Goal: Information Seeking & Learning: Check status

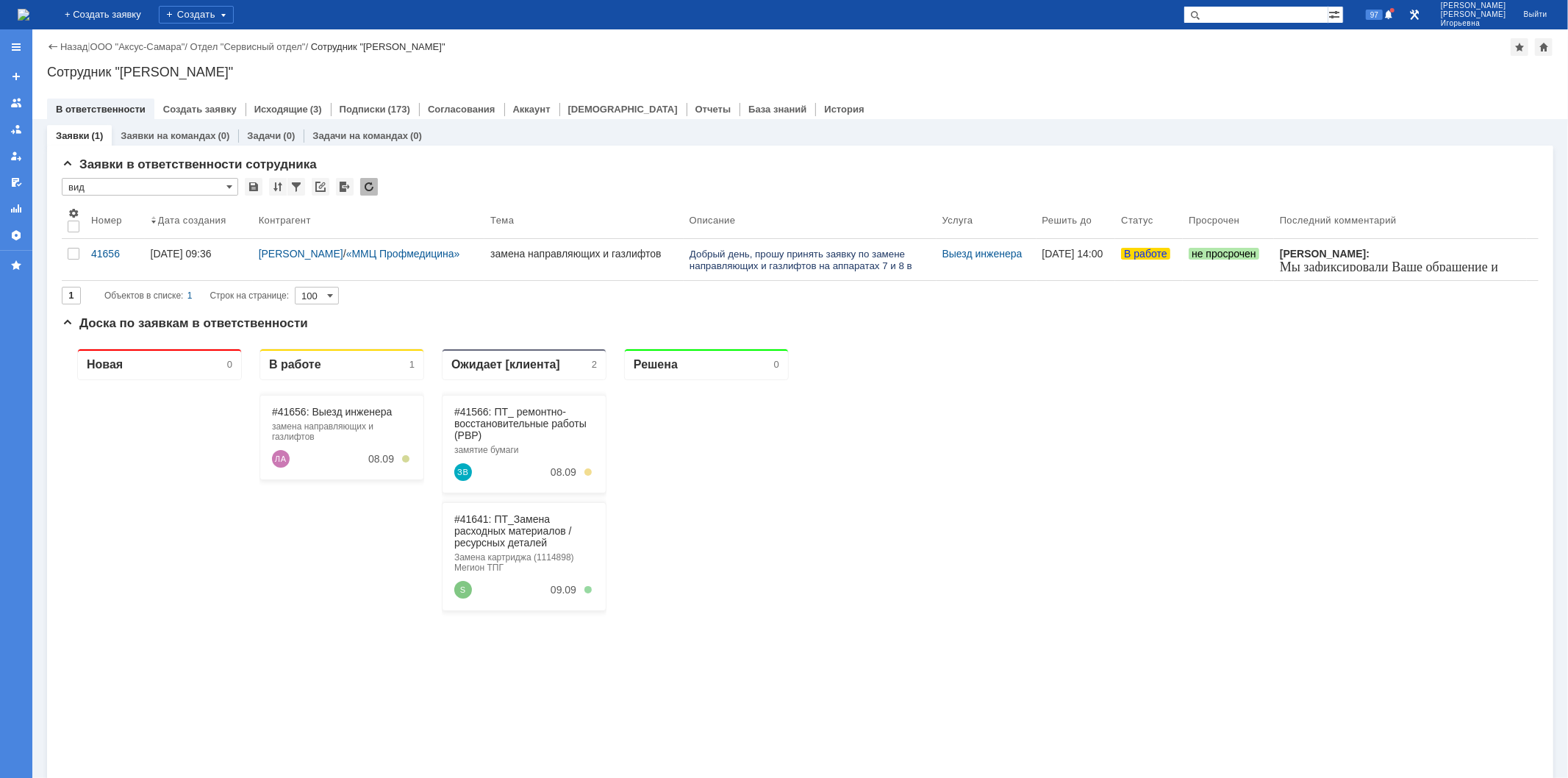
drag, startPoint x: 1246, startPoint y: 15, endPoint x: 1263, endPoint y: 2, distance: 21.4
click at [1248, 11] on input "text" at bounding box center [1256, 14] width 145 height 18
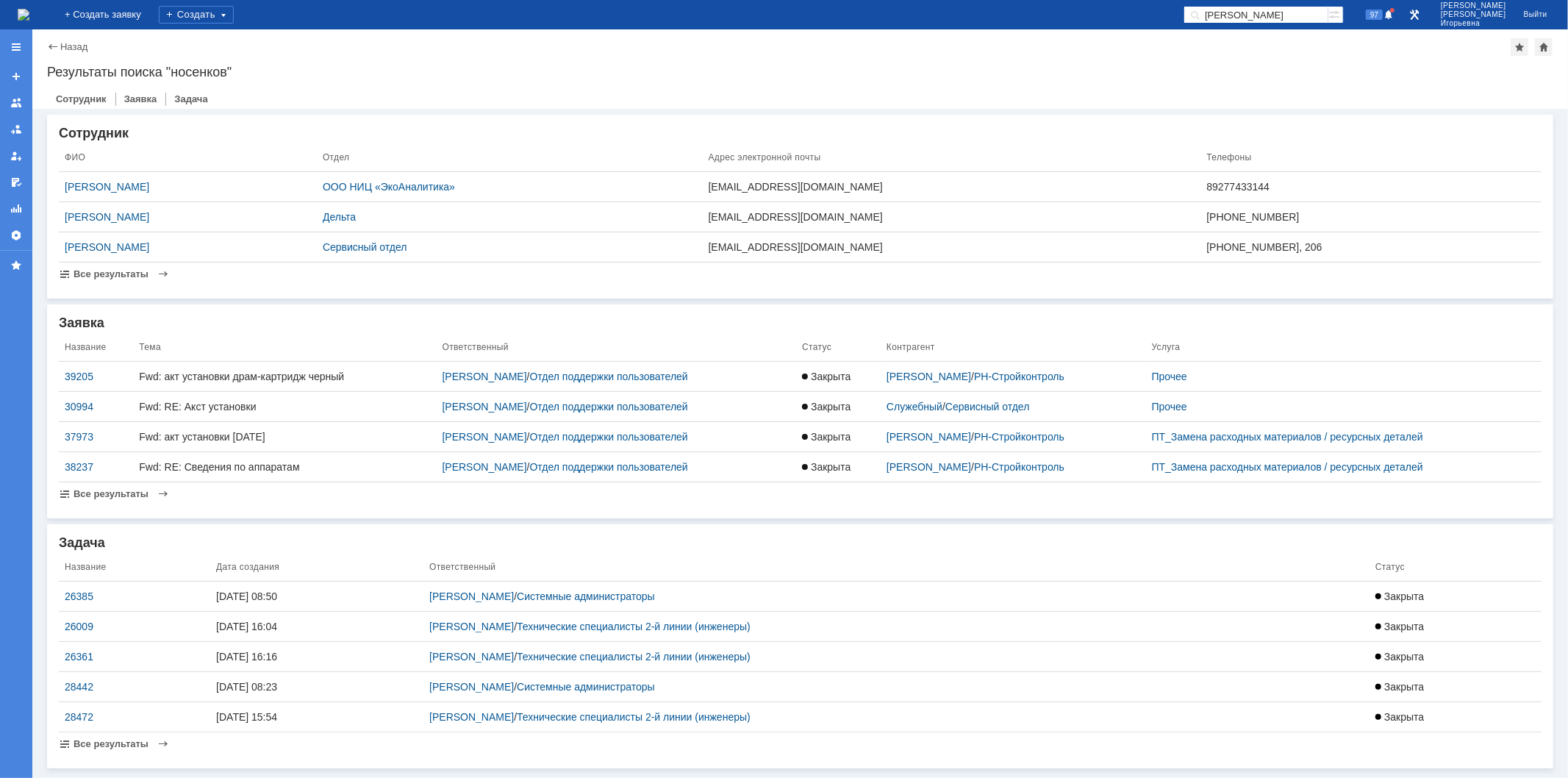
click at [52, 46] on div "Назад" at bounding box center [67, 47] width 40 height 11
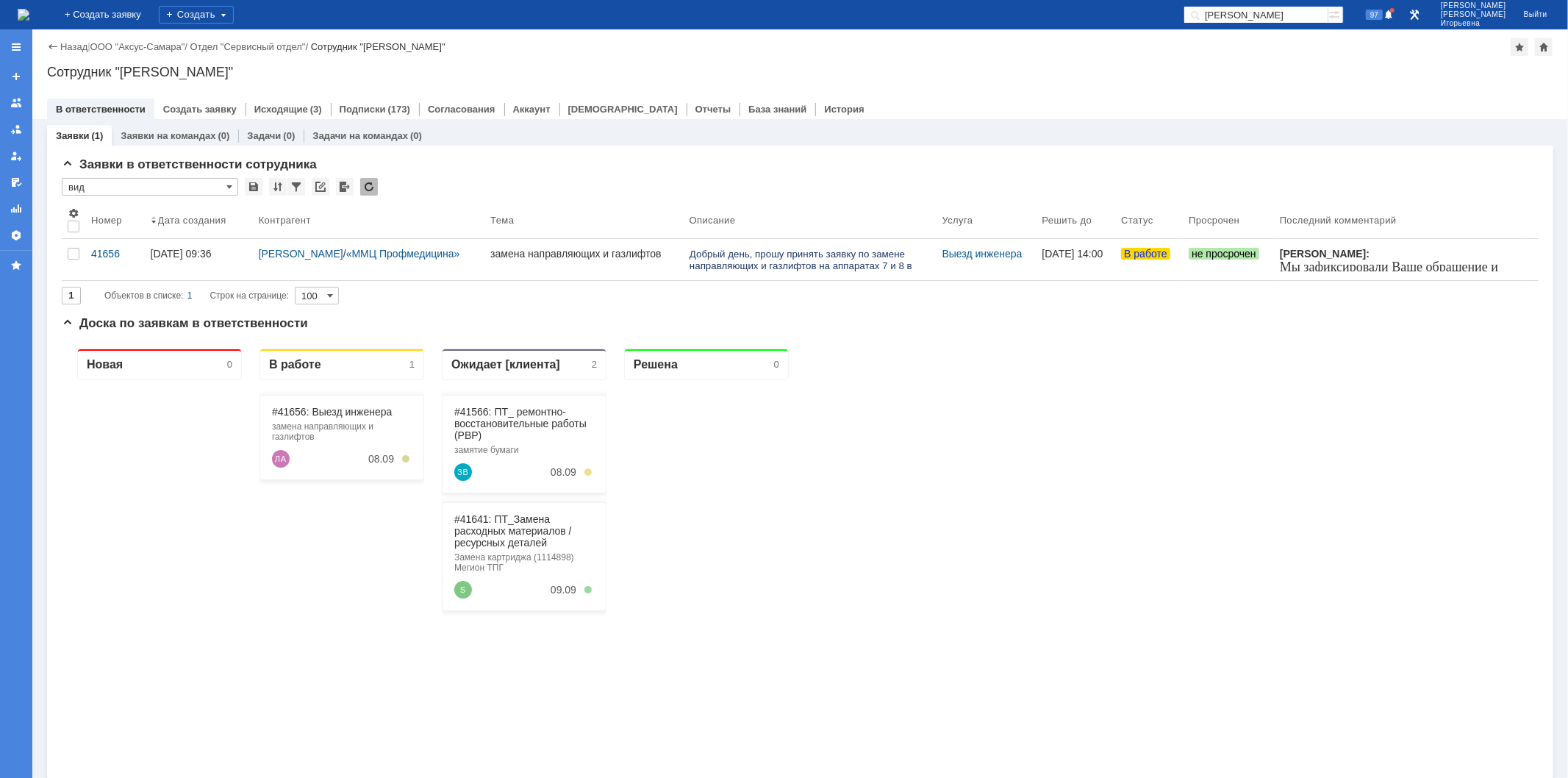
click at [1295, 12] on input "носенков" at bounding box center [1256, 14] width 145 height 18
type input "итц"
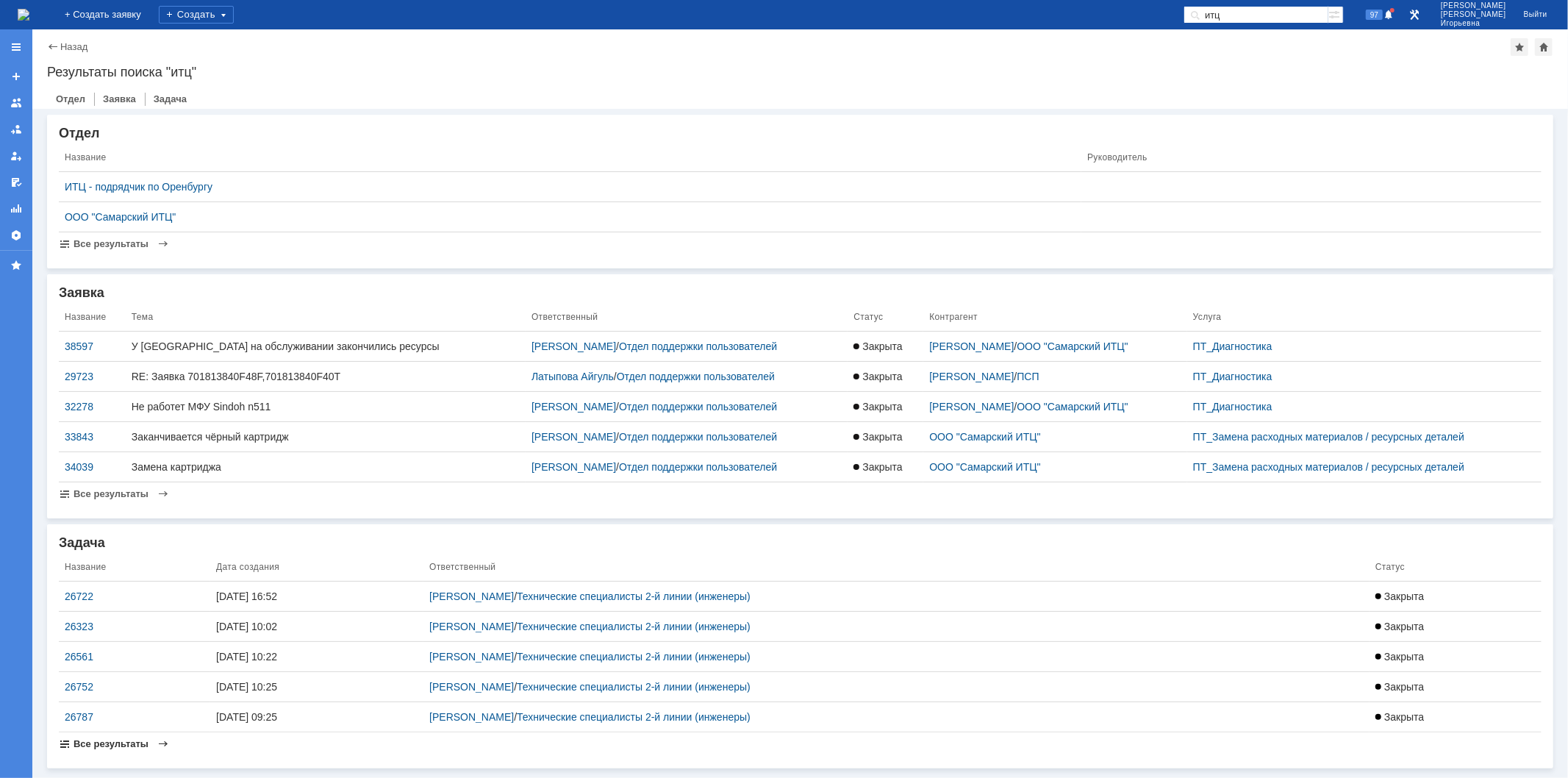
click at [115, 743] on span "Все результаты" at bounding box center [111, 744] width 75 height 11
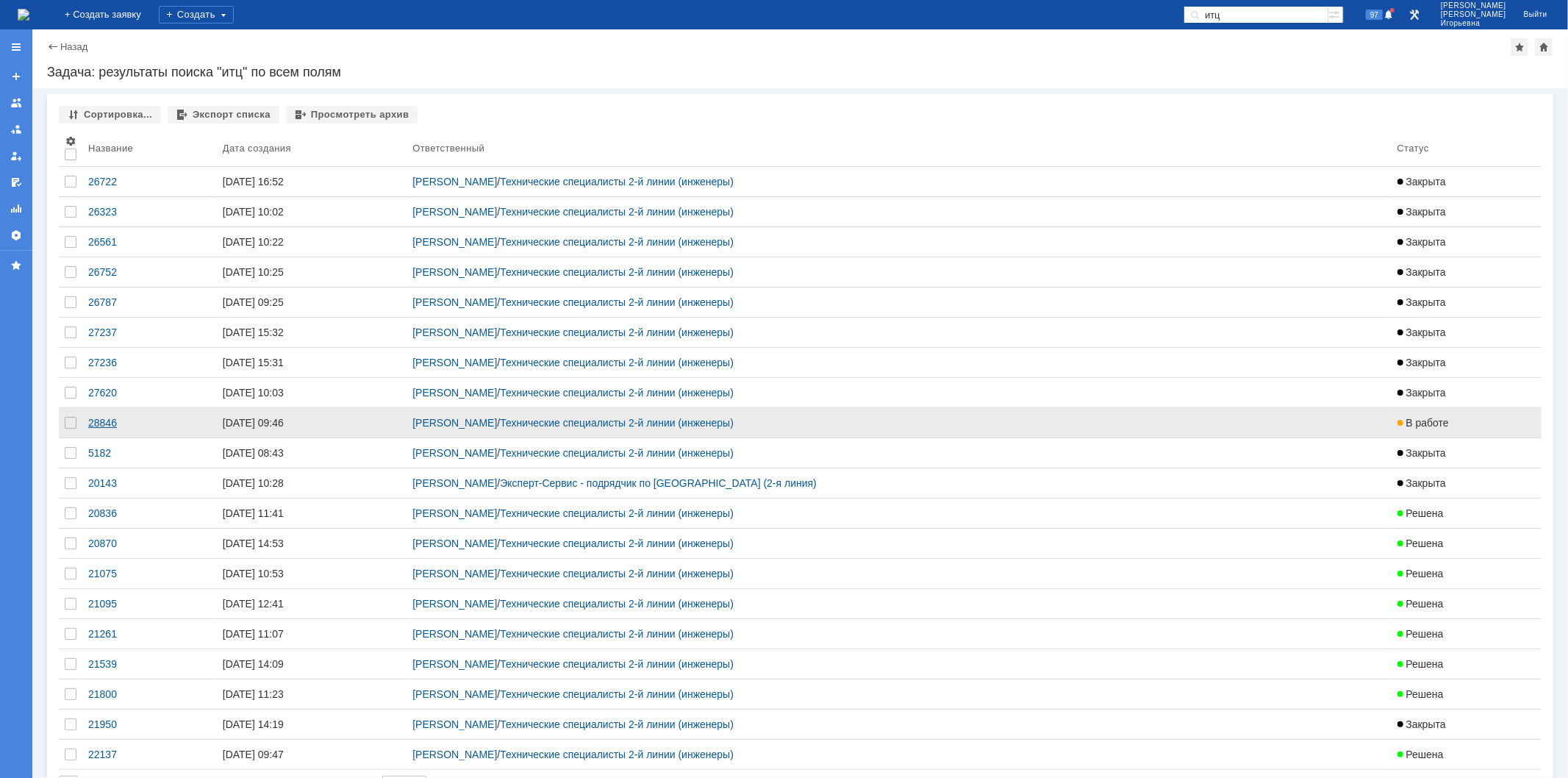
click at [99, 422] on div "28846" at bounding box center [149, 422] width 123 height 11
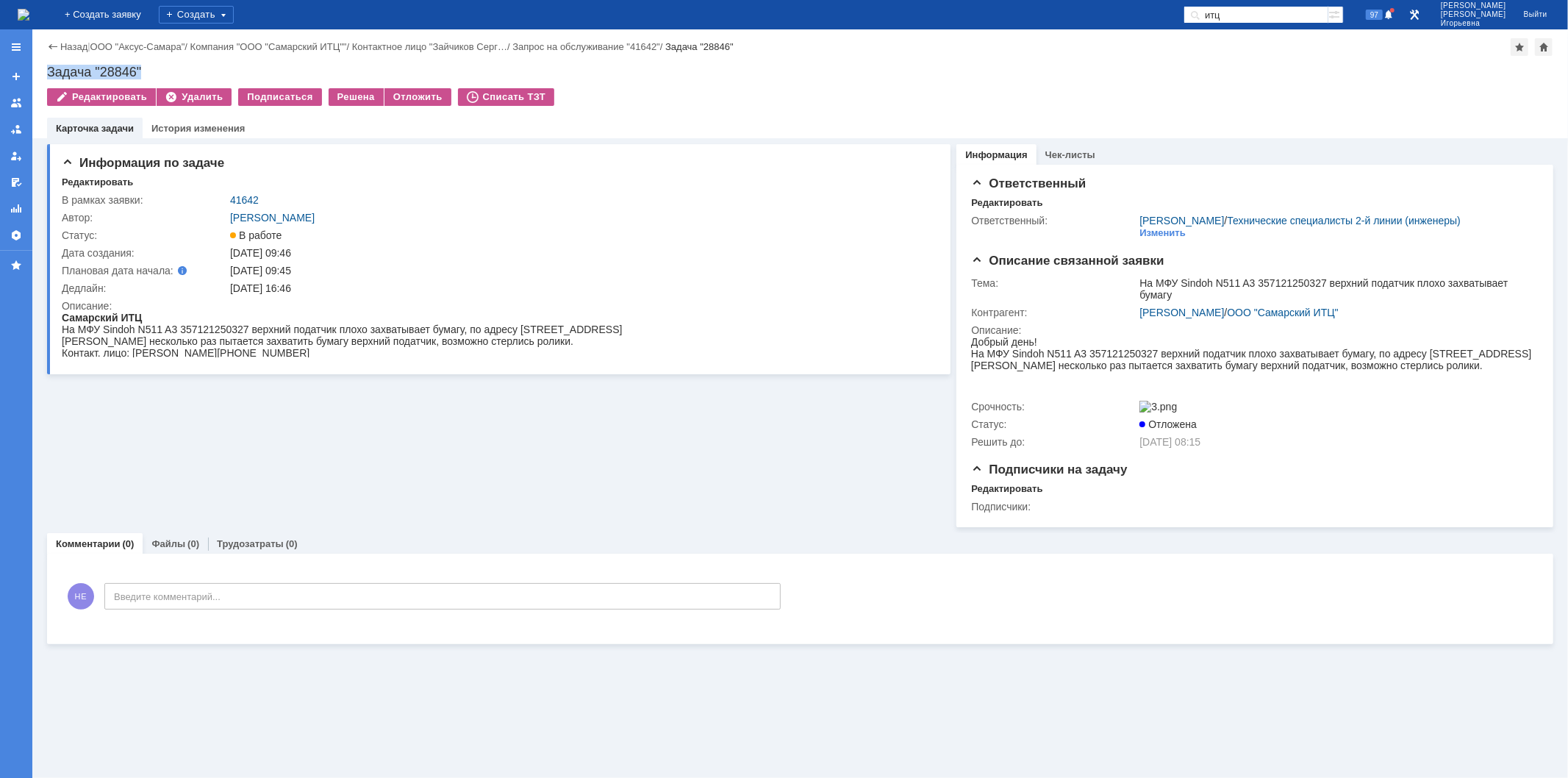
drag, startPoint x: 140, startPoint y: 63, endPoint x: 46, endPoint y: 71, distance: 94.3
click at [46, 71] on div "Назад | ООО "Аксус-Самара" / Компания "ООО "Самарский ИТЦ"" / Контактное лицо "…" at bounding box center [799, 84] width 1535 height 109
copy div "Задача "28846""
click at [30, 10] on img at bounding box center [23, 14] width 11 height 11
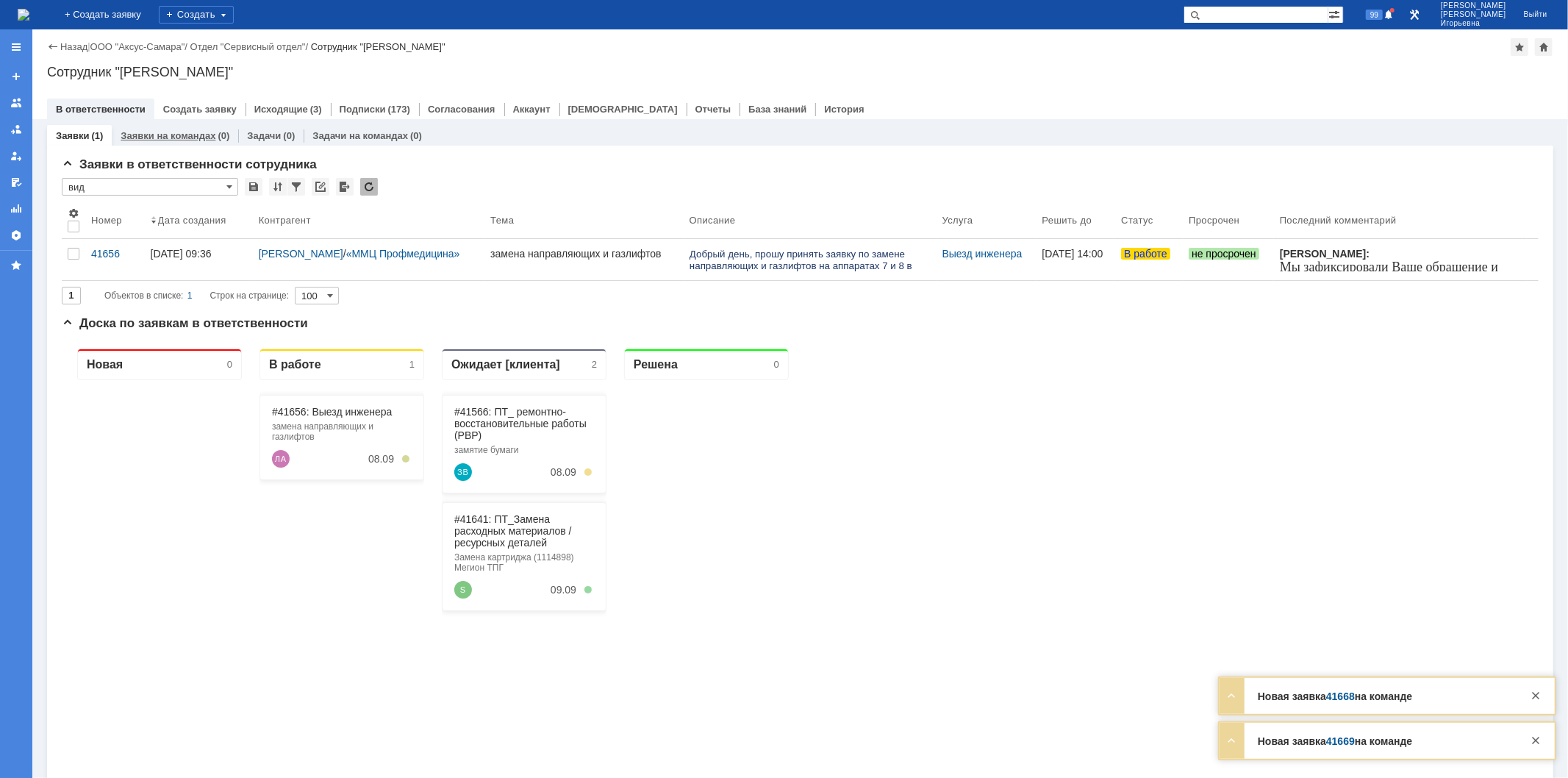
click at [174, 134] on link "Заявки на командах" at bounding box center [168, 136] width 95 height 11
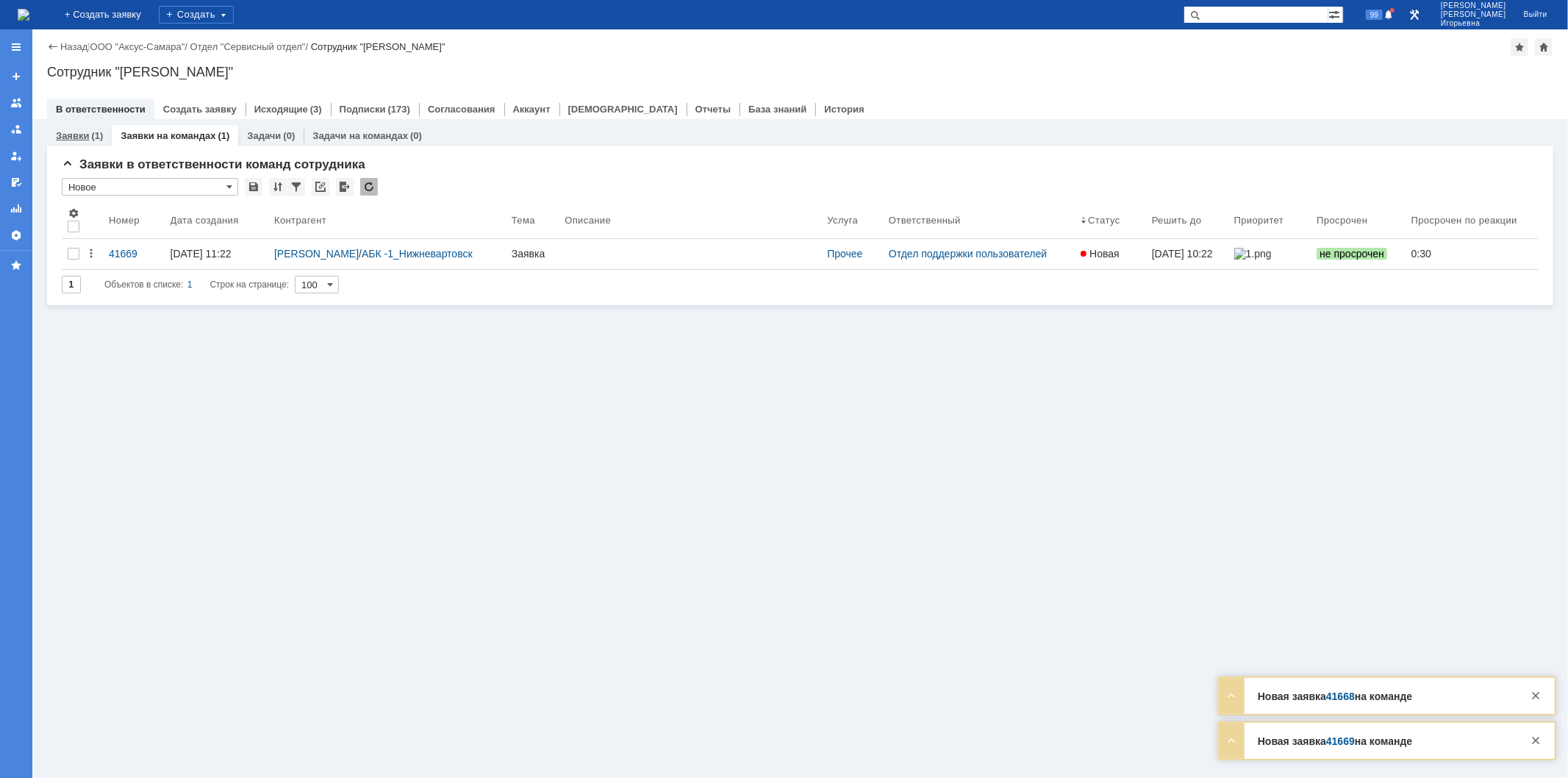
click at [75, 134] on link "Заявки" at bounding box center [72, 136] width 33 height 11
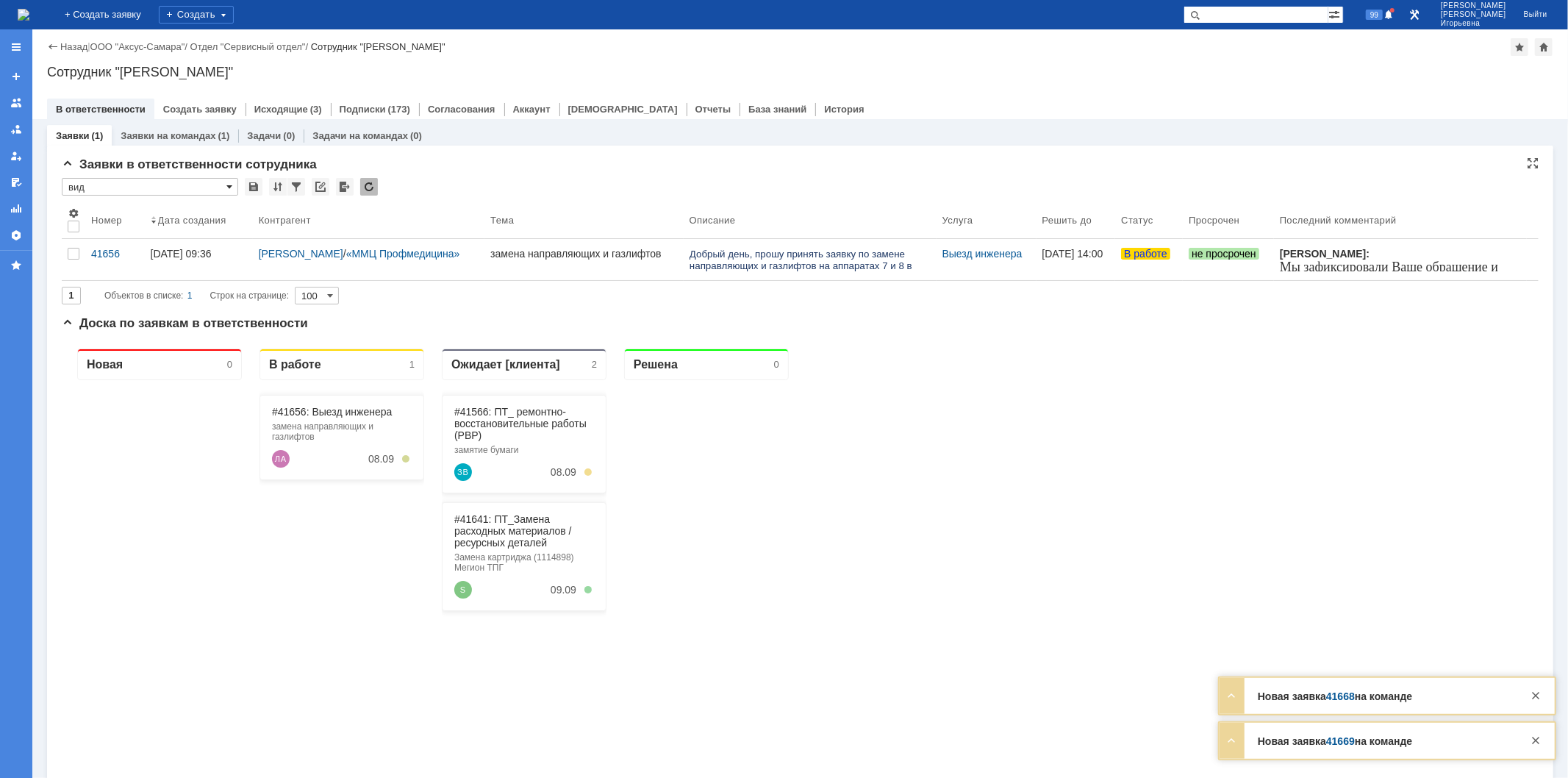
click at [230, 185] on span at bounding box center [230, 186] width 6 height 11
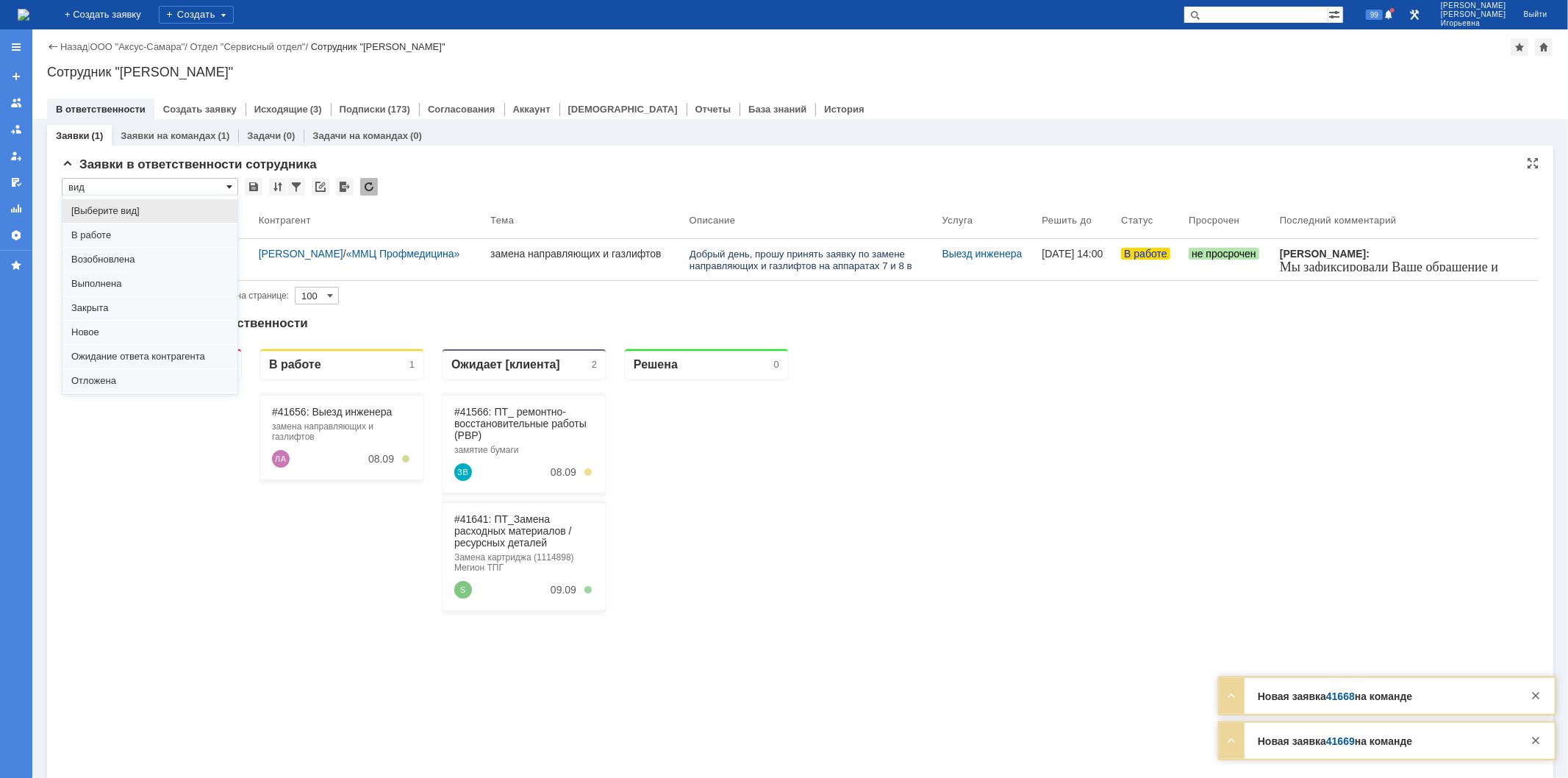
scroll to position [40, 0]
click at [106, 338] on span "Отложена" at bounding box center [149, 340] width 157 height 11
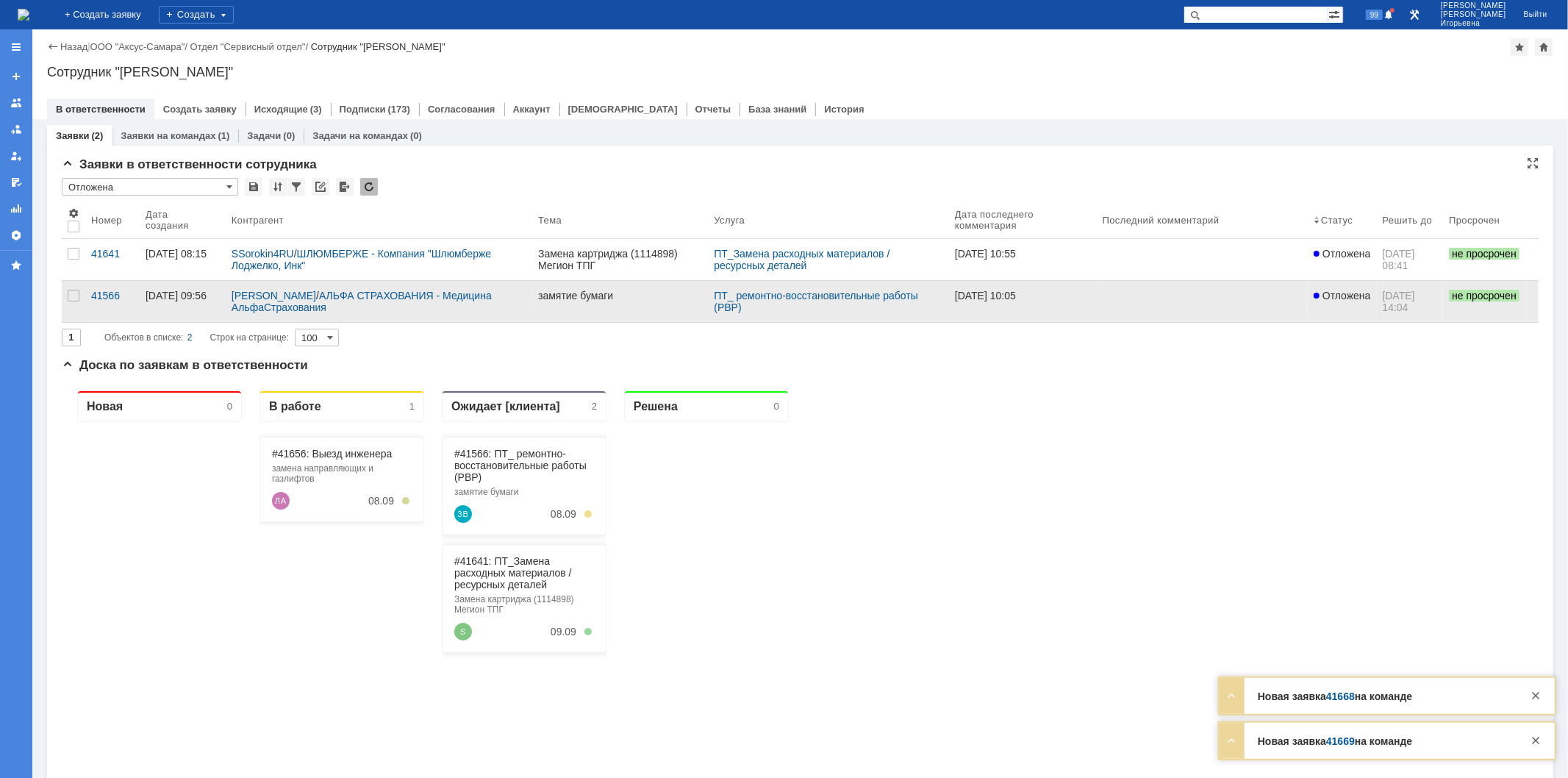
type input "Отложена"
click at [100, 296] on div "41566" at bounding box center [113, 295] width 43 height 11
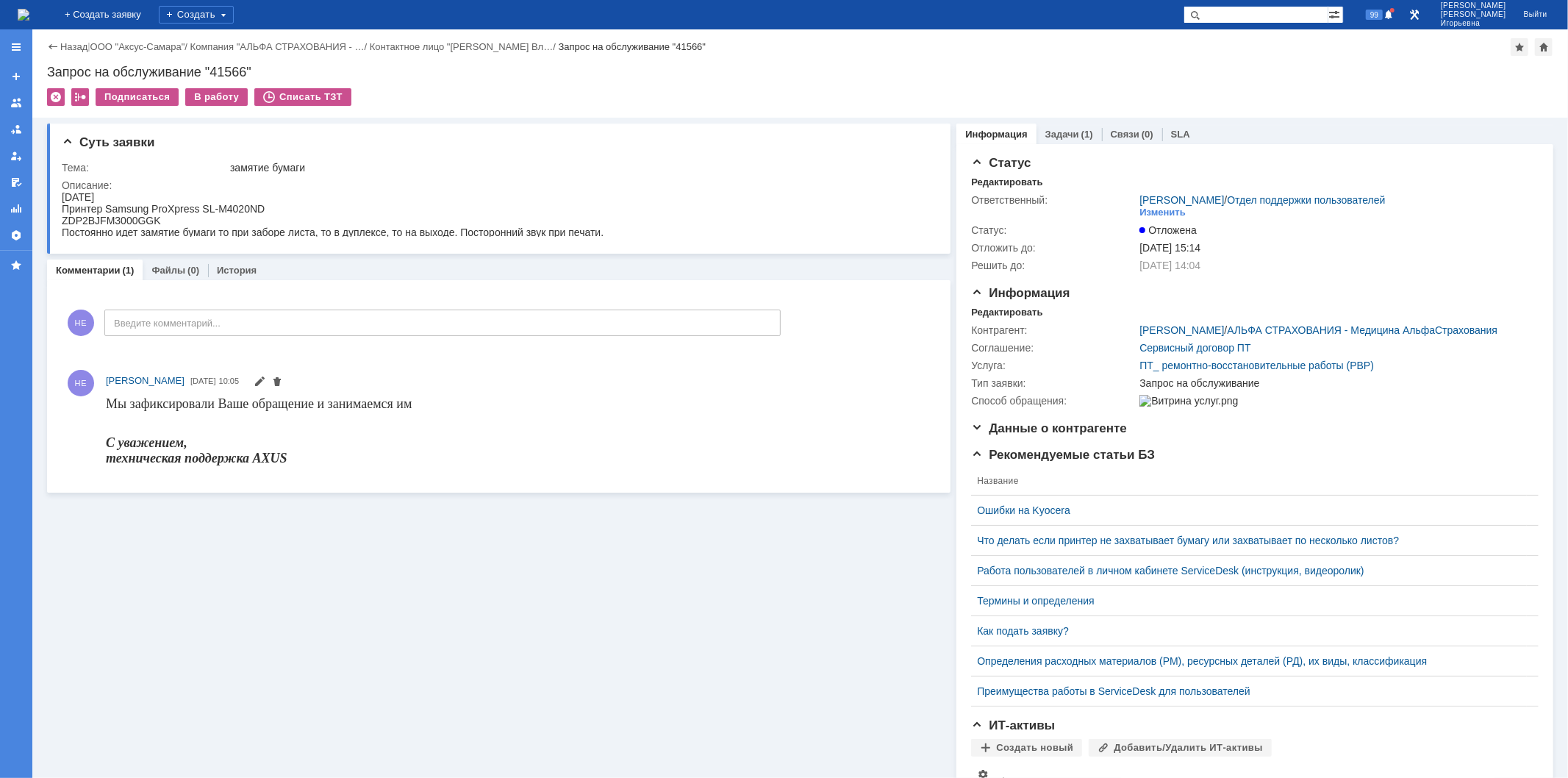
click at [28, 11] on img at bounding box center [23, 14] width 11 height 11
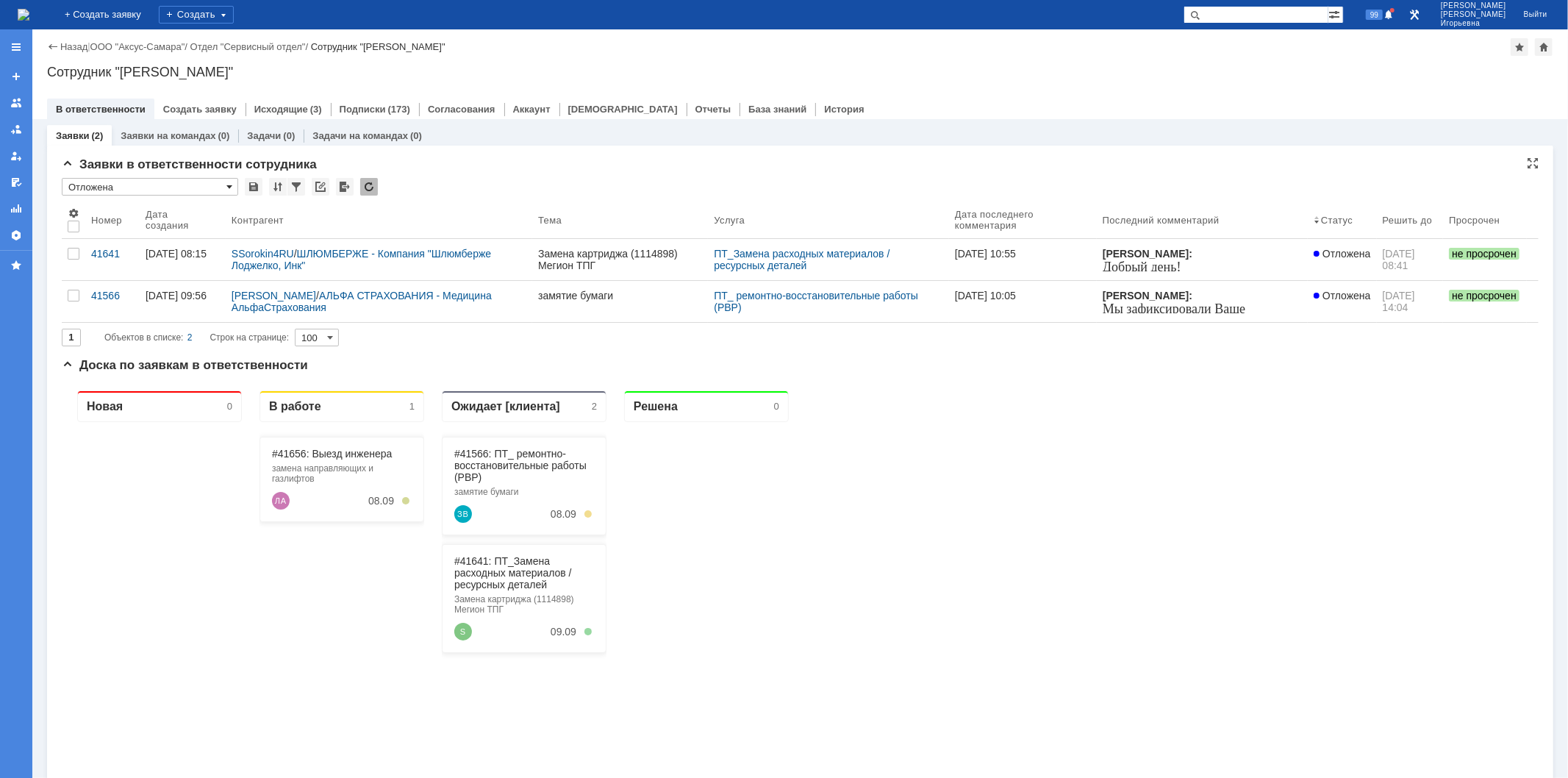
click at [228, 185] on span at bounding box center [230, 186] width 6 height 11
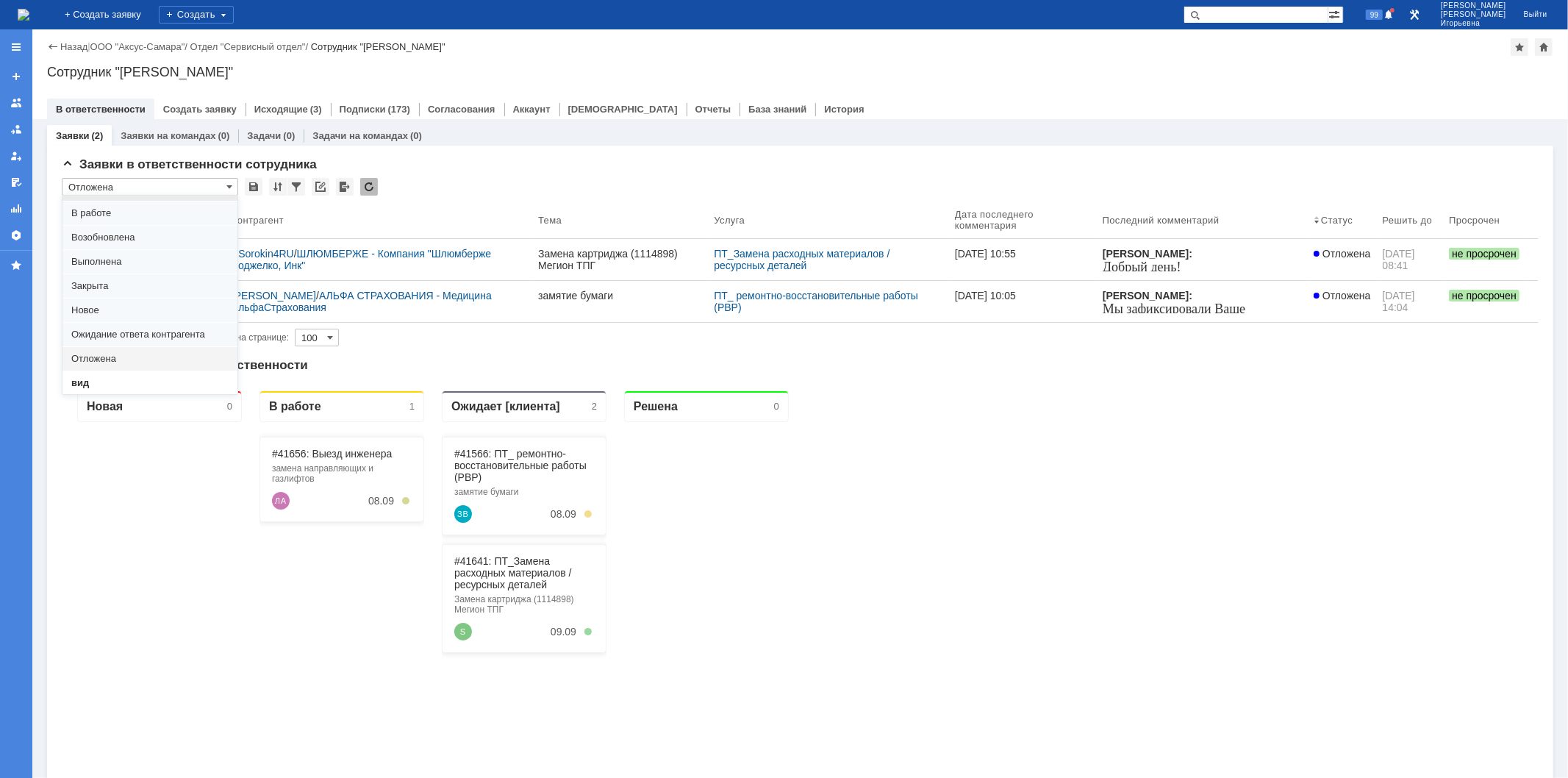
scroll to position [40, 0]
click at [95, 361] on span "вид" at bounding box center [149, 364] width 157 height 11
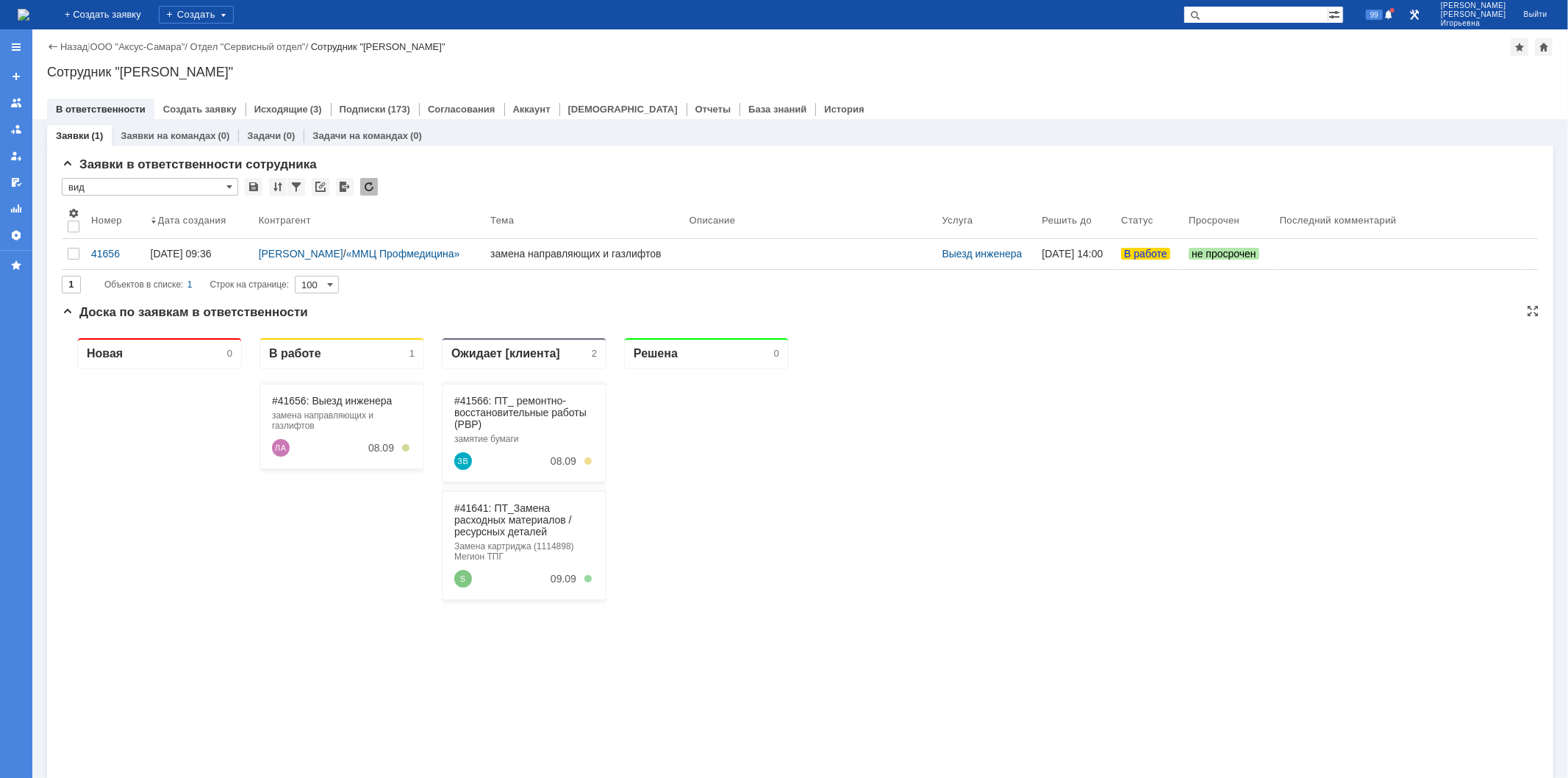
type input "вид"
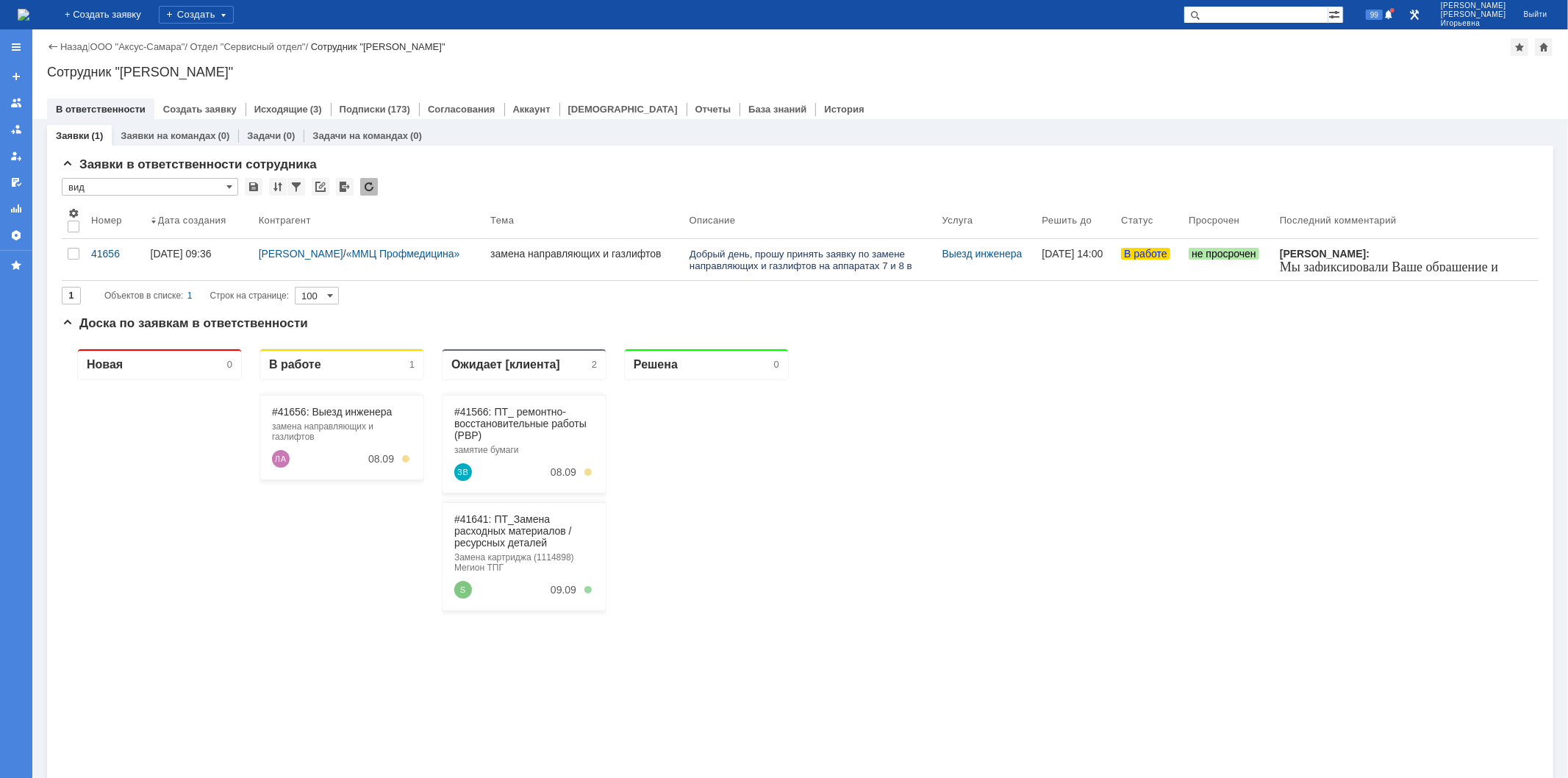
scroll to position [0, 0]
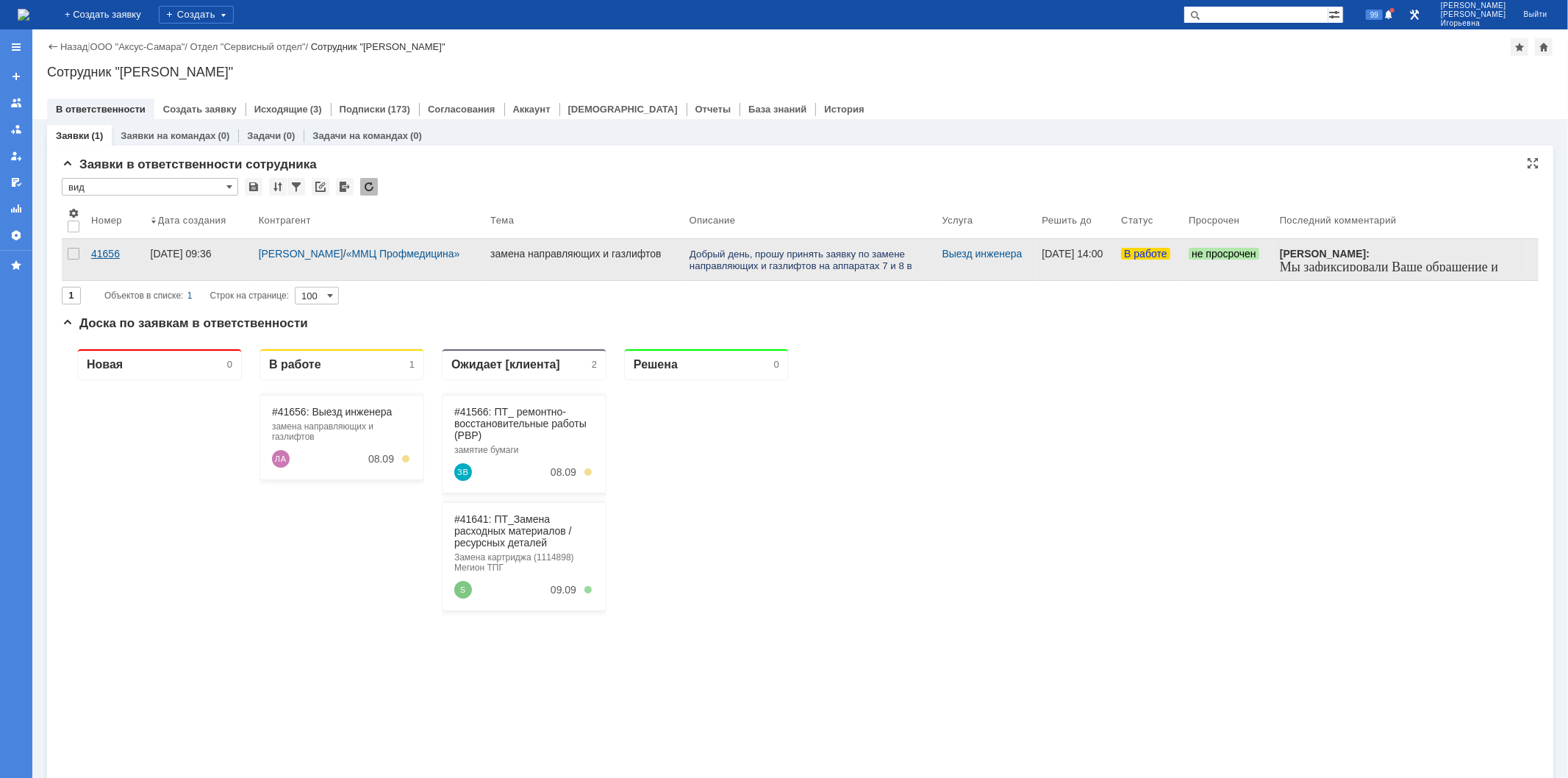
click at [101, 251] on div "41656" at bounding box center [115, 253] width 48 height 11
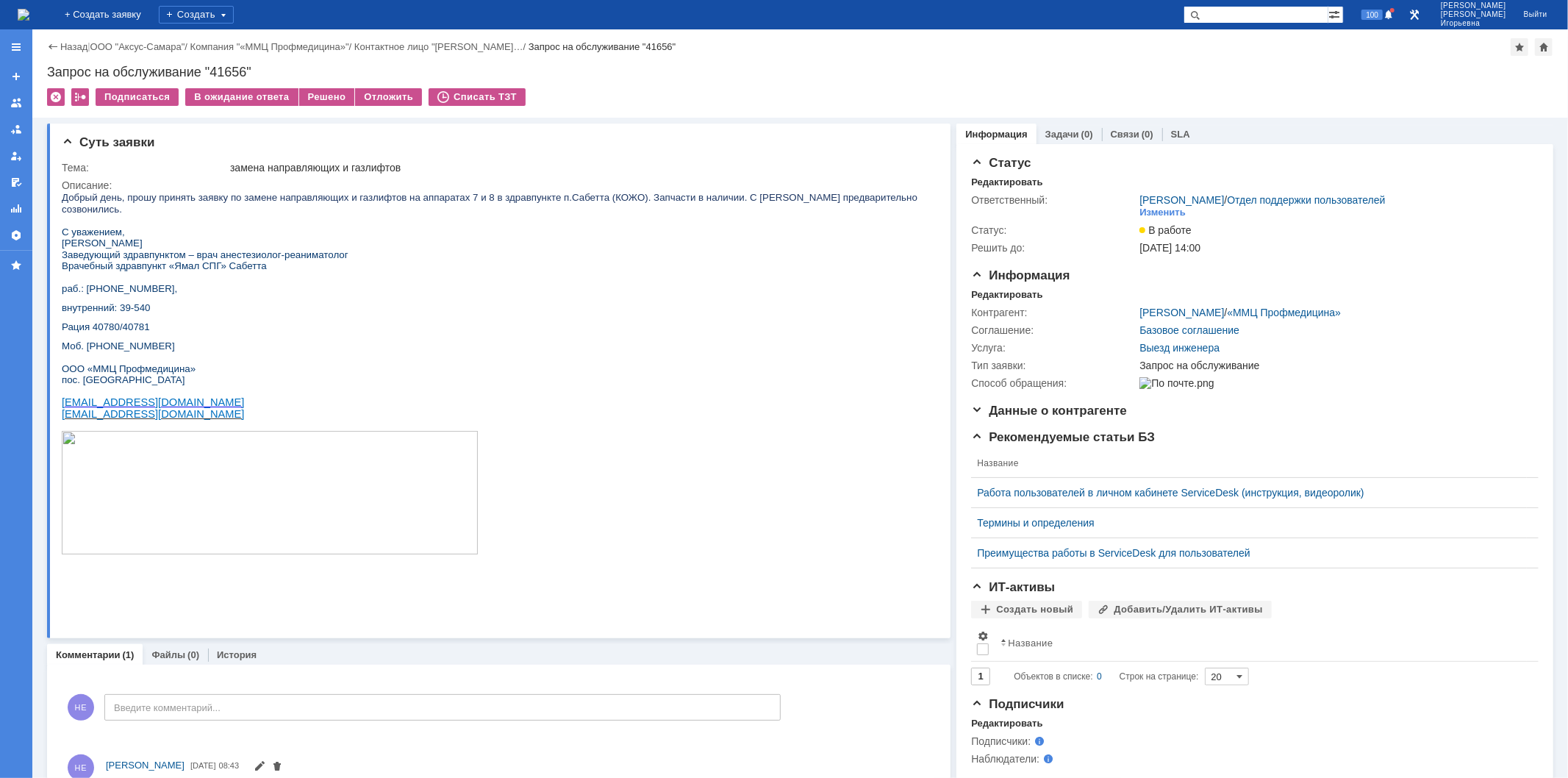
click at [226, 69] on div "Запрос на обслуживание "41656"" at bounding box center [800, 72] width 1506 height 14
copy div "41656"
click at [30, 13] on img at bounding box center [23, 14] width 11 height 11
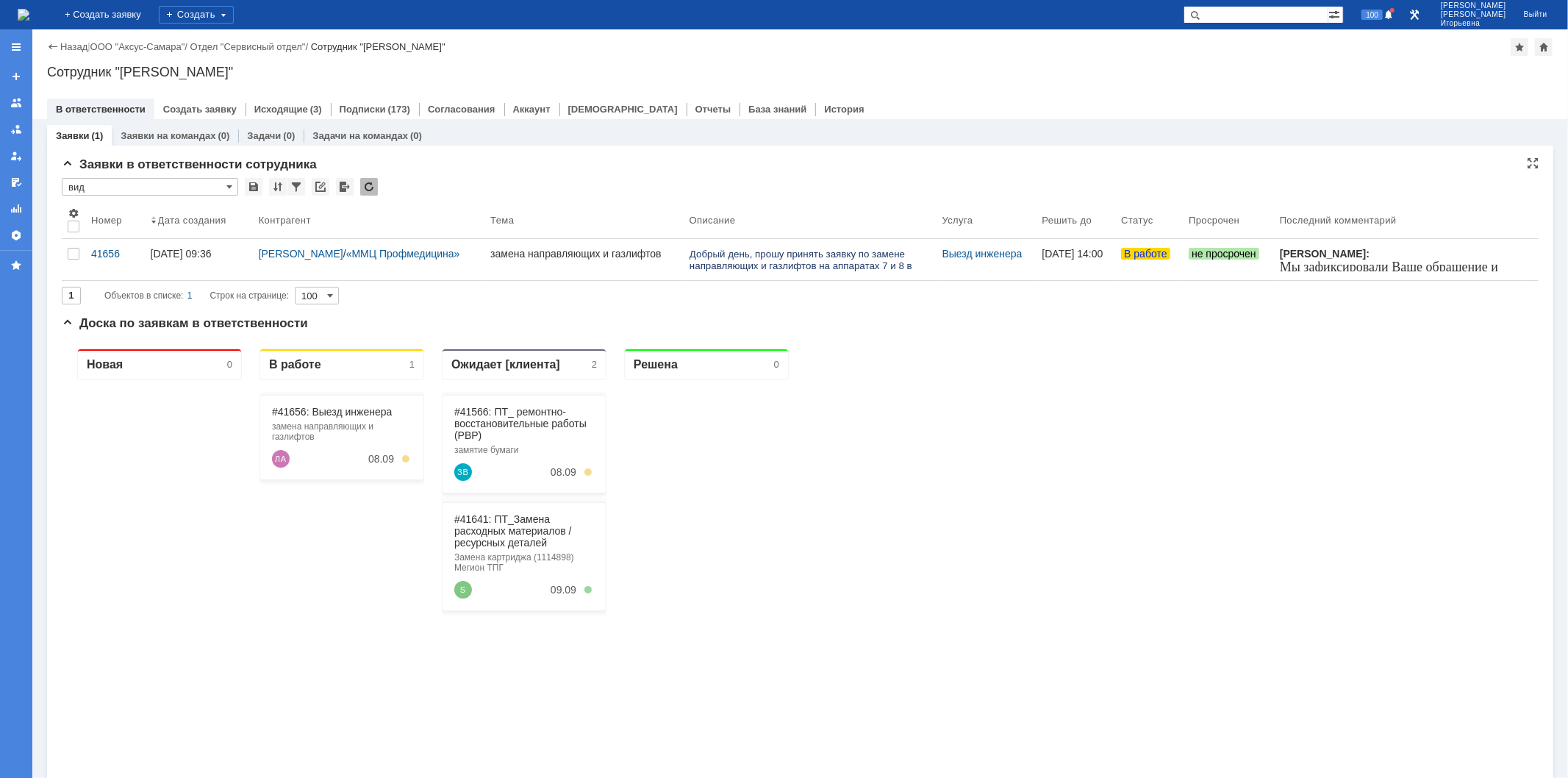
click at [233, 184] on input "вид" at bounding box center [149, 186] width 176 height 18
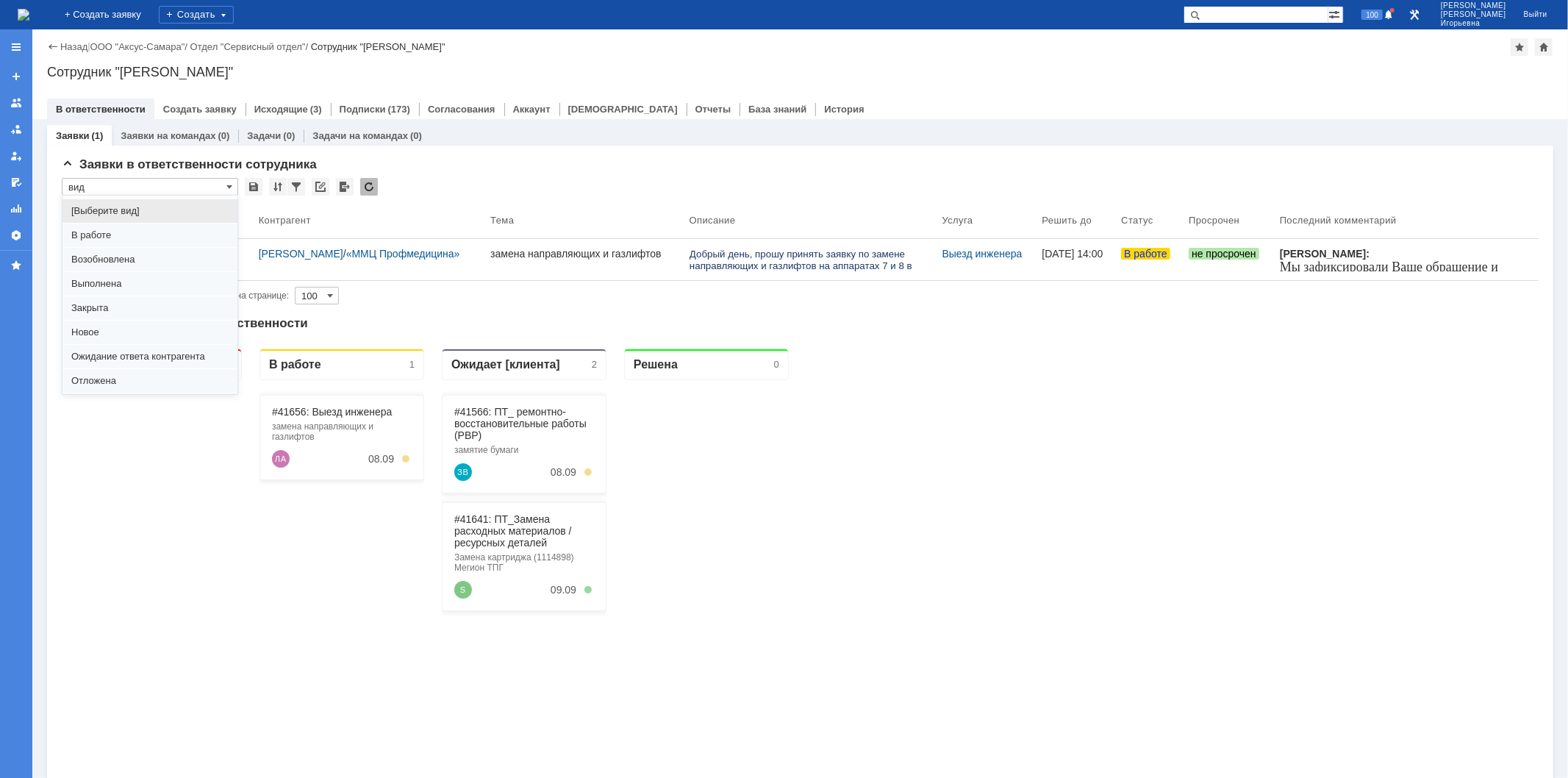
scroll to position [40, 0]
click at [89, 340] on span "Отложена" at bounding box center [149, 340] width 157 height 11
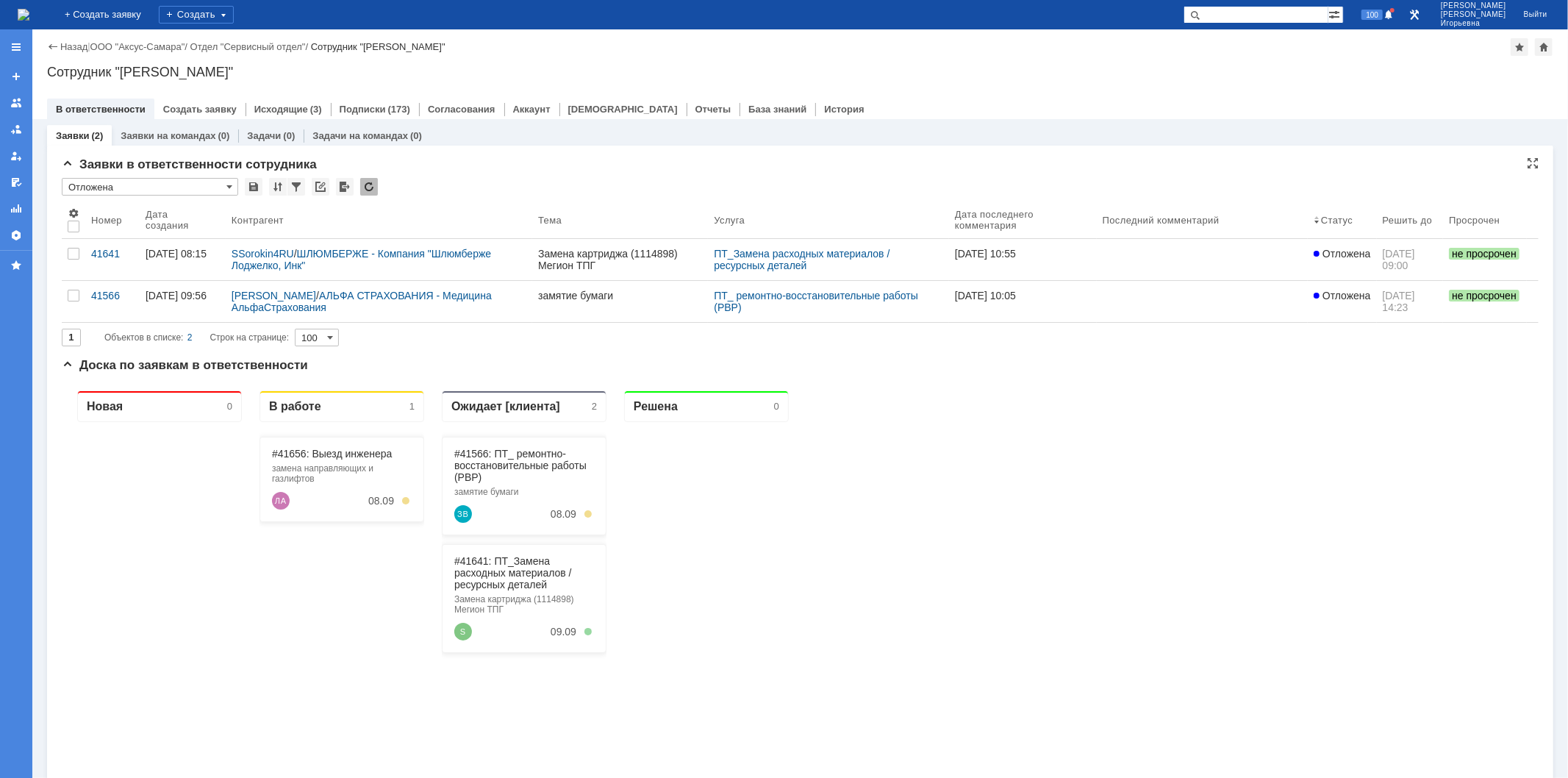
type input "Отложена"
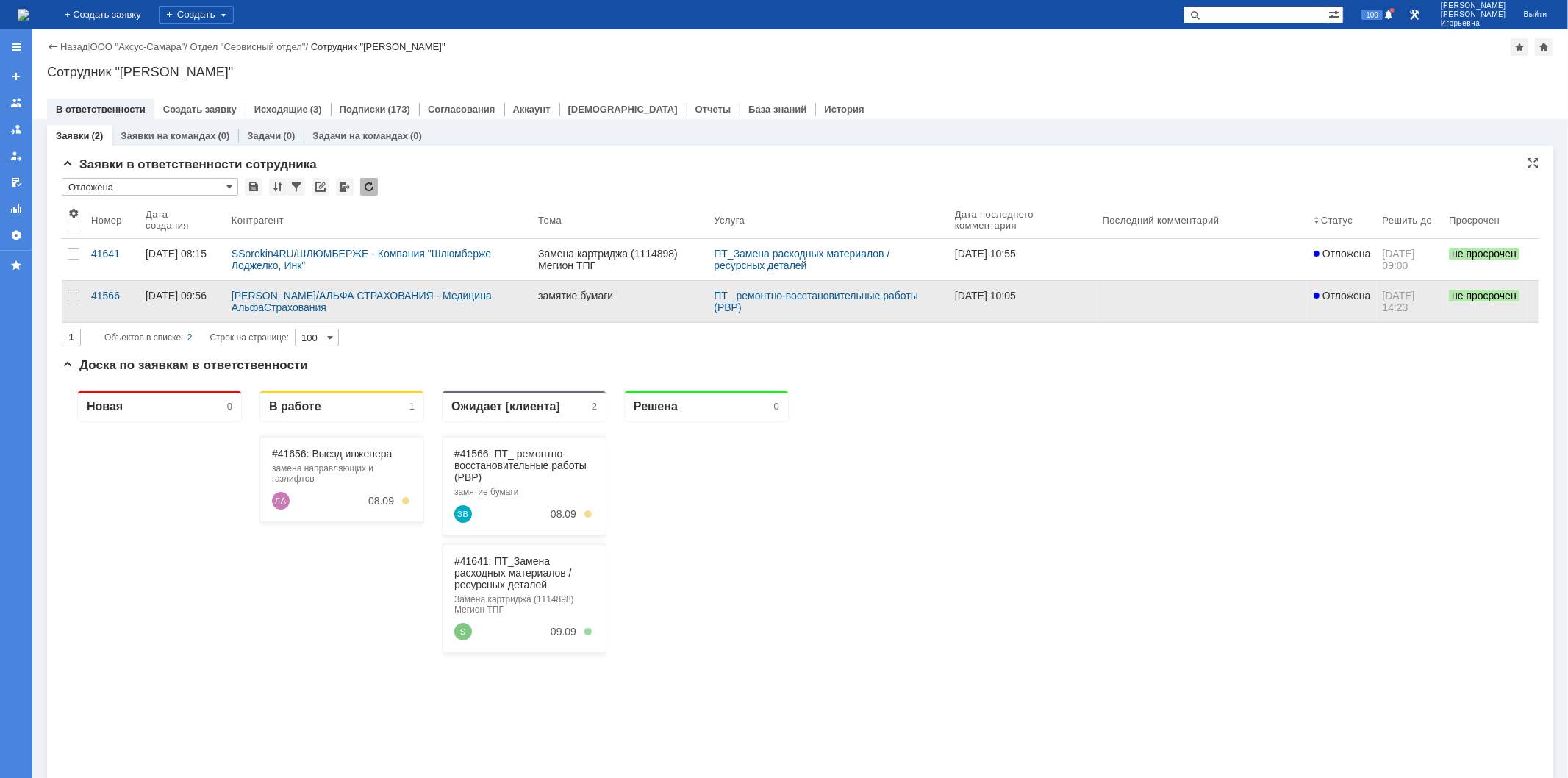
scroll to position [0, 0]
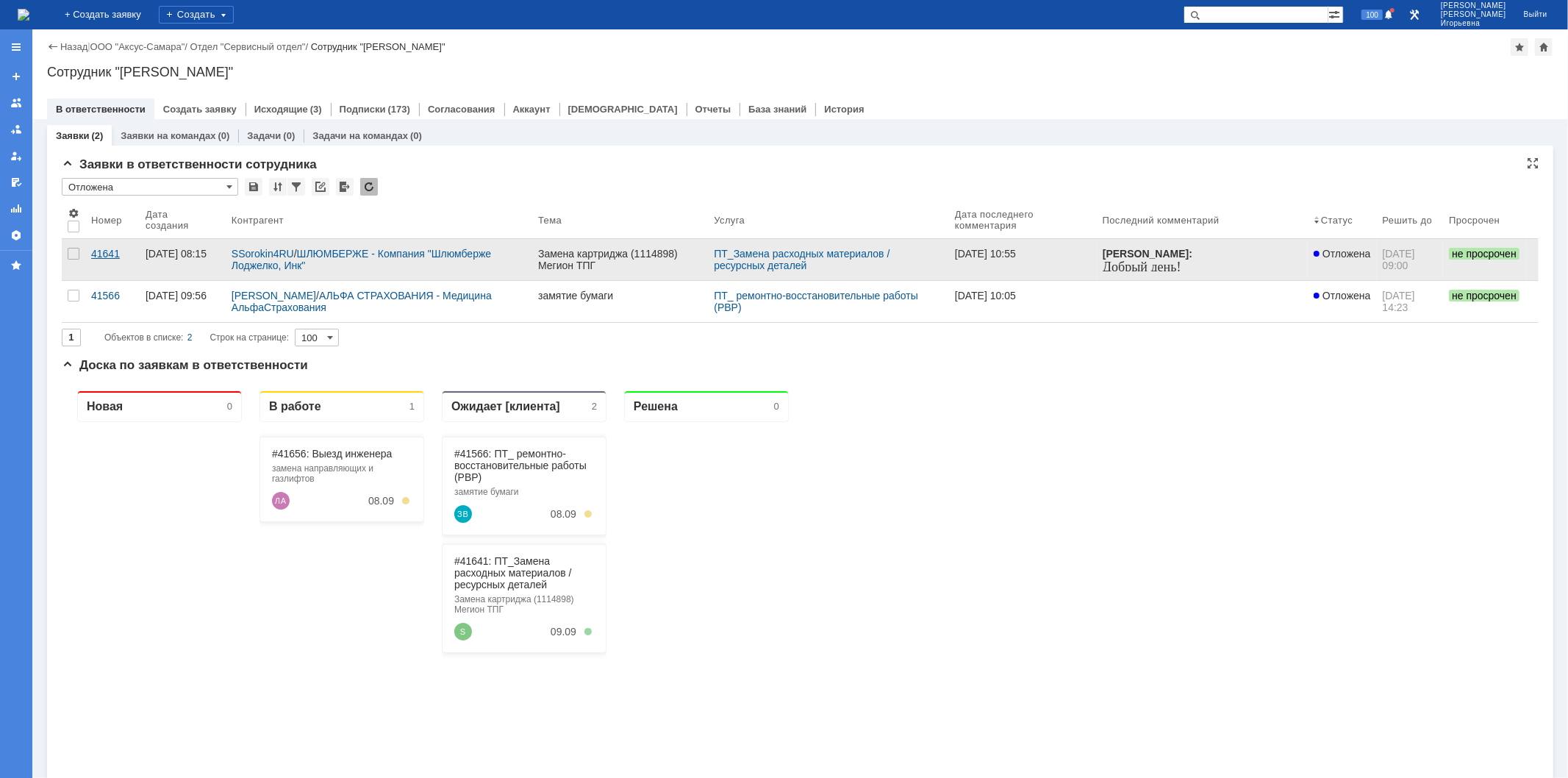
click at [101, 252] on div "41641" at bounding box center [113, 253] width 43 height 11
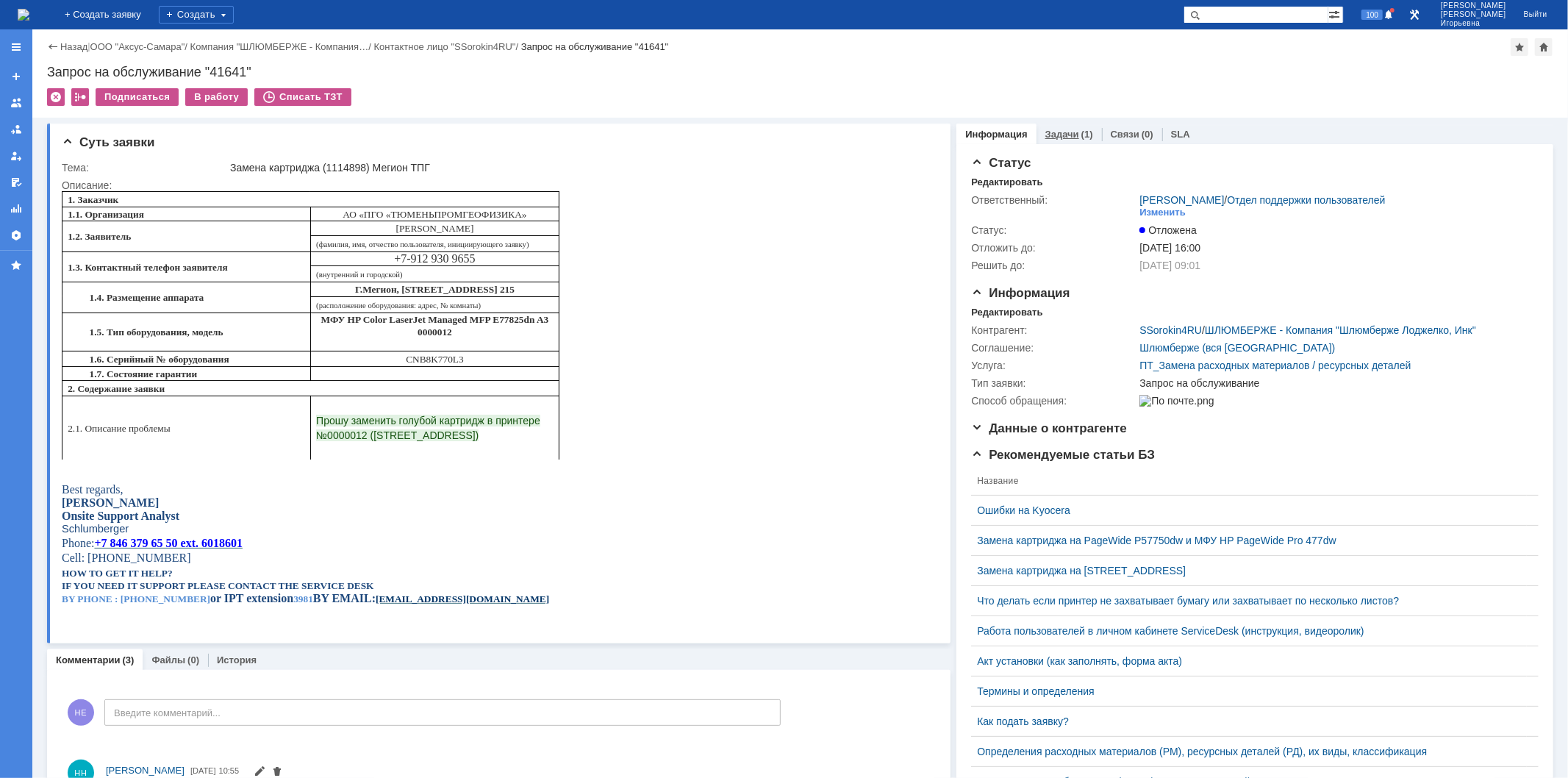
click at [1056, 134] on link "Задачи" at bounding box center [1062, 134] width 34 height 11
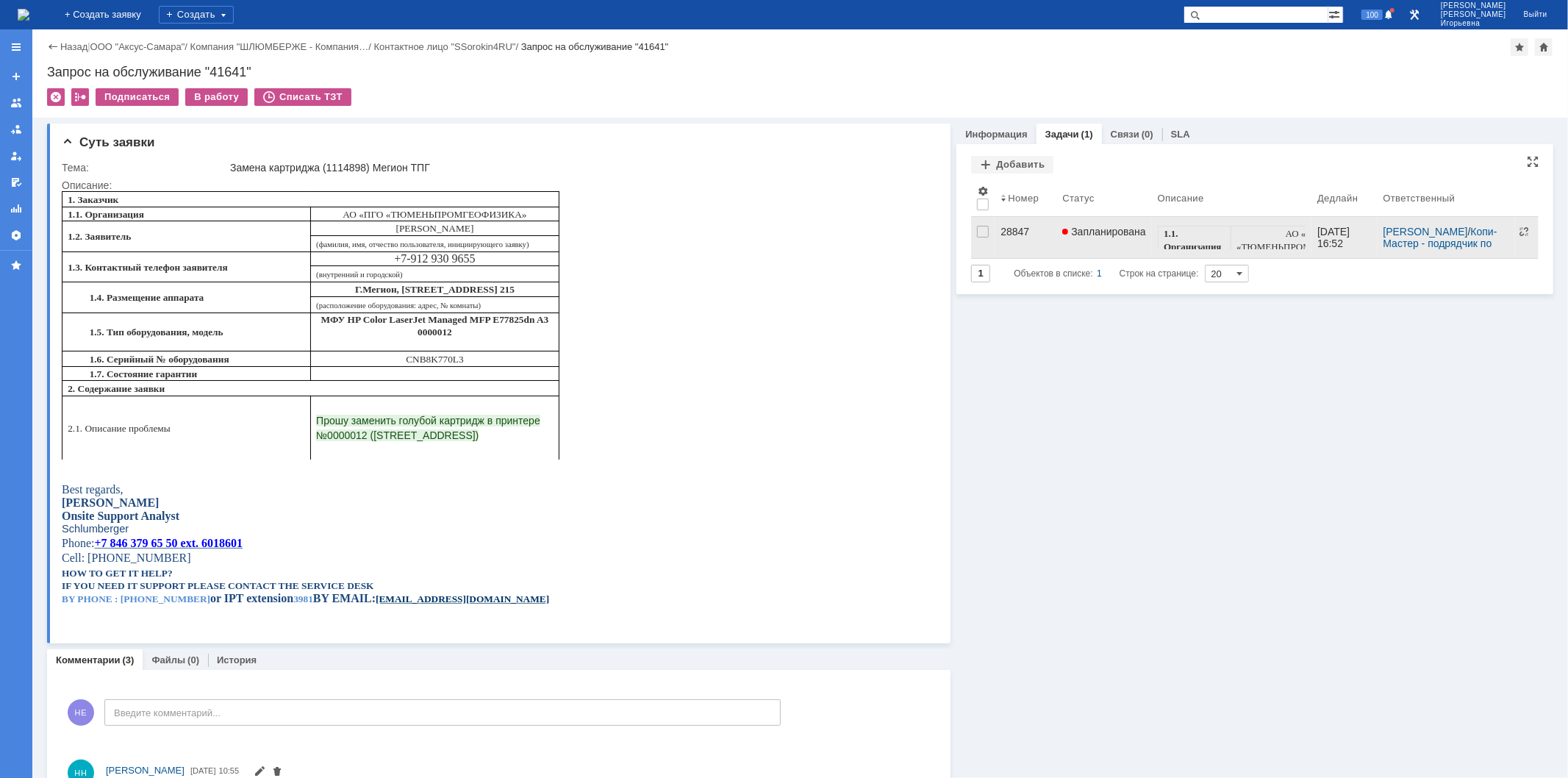
click at [1009, 232] on div "28847" at bounding box center [1026, 231] width 50 height 11
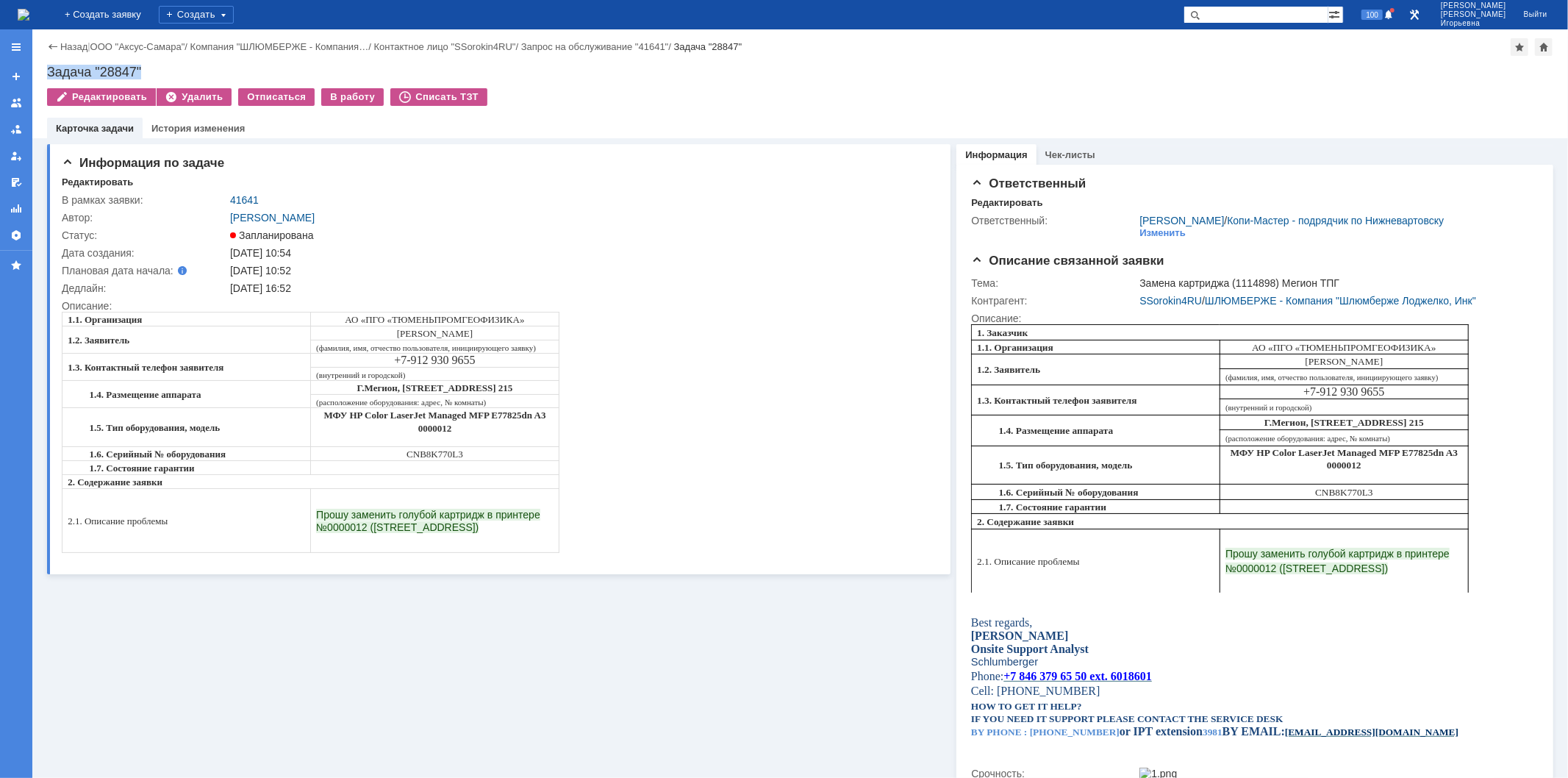
drag, startPoint x: 151, startPoint y: 71, endPoint x: 42, endPoint y: 70, distance: 109.0
click at [42, 70] on div "Назад | ООО "Аксус-Самара" / Компания "ШЛЮМБЕРЖЕ - Компания… / Контактное лицо …" at bounding box center [799, 84] width 1535 height 109
copy div "Задача "28847""
click at [30, 11] on img at bounding box center [23, 14] width 11 height 11
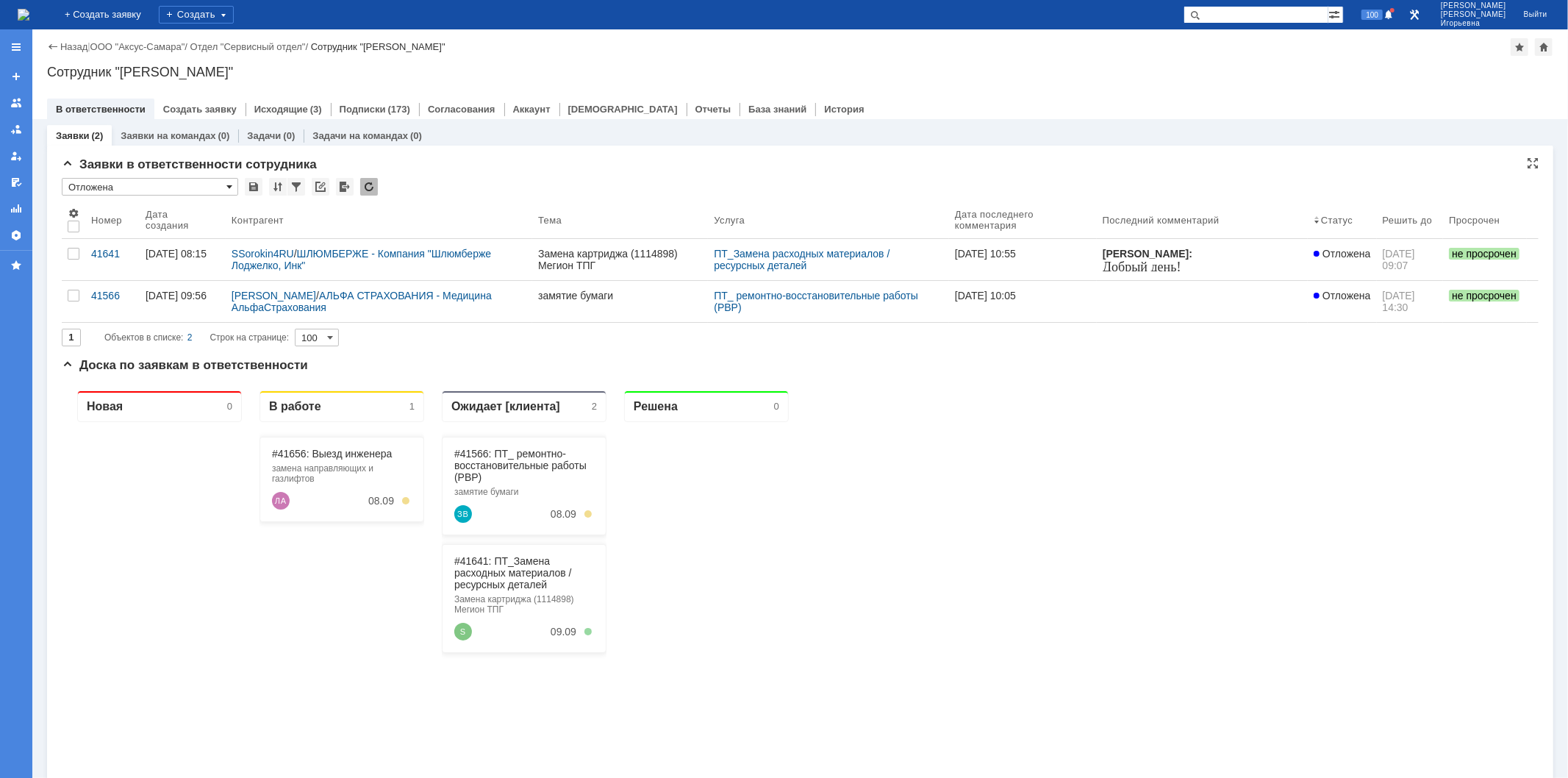
click at [228, 185] on span at bounding box center [230, 186] width 6 height 11
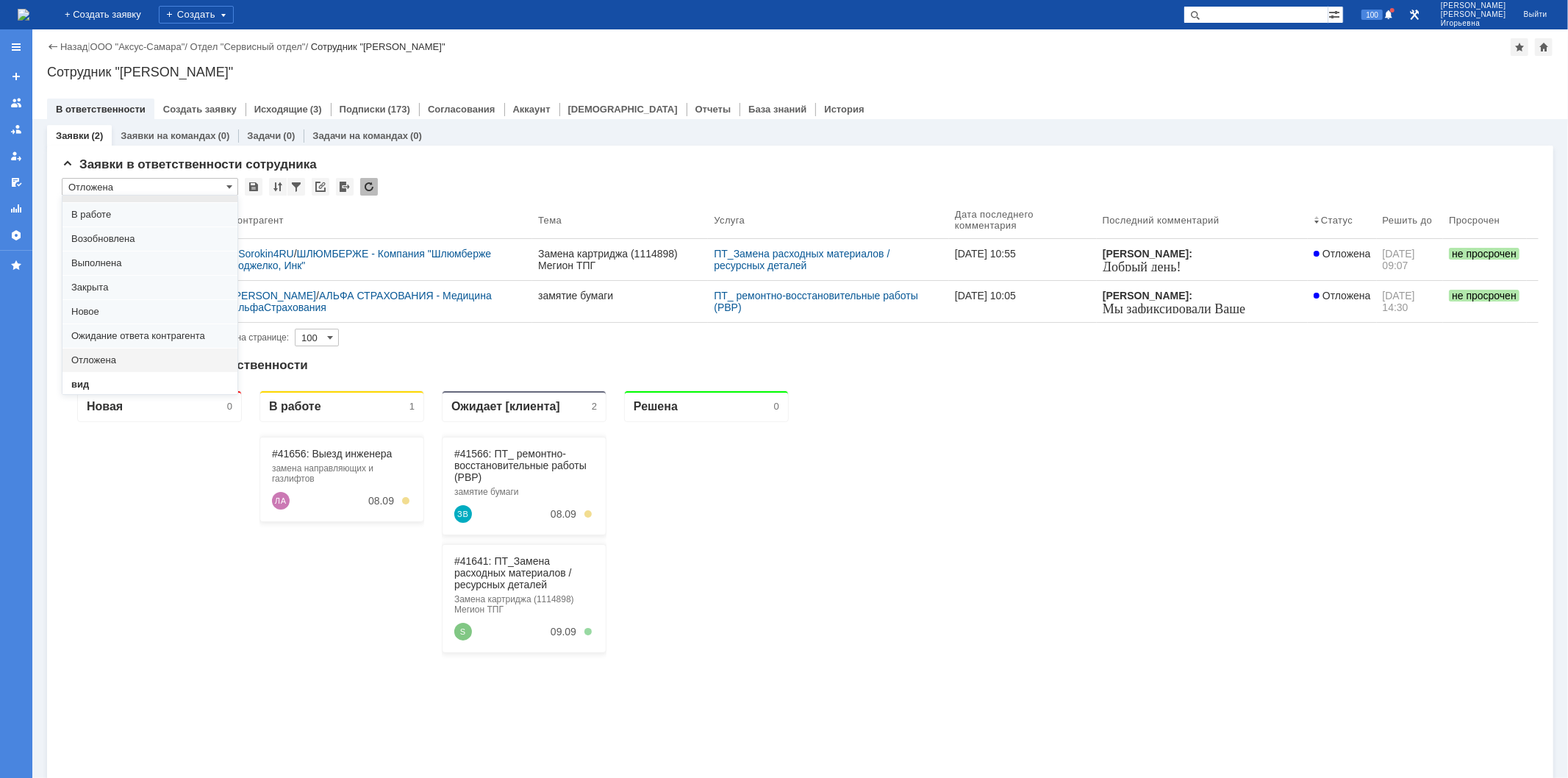
scroll to position [40, 0]
click at [99, 364] on span "вид" at bounding box center [149, 364] width 157 height 11
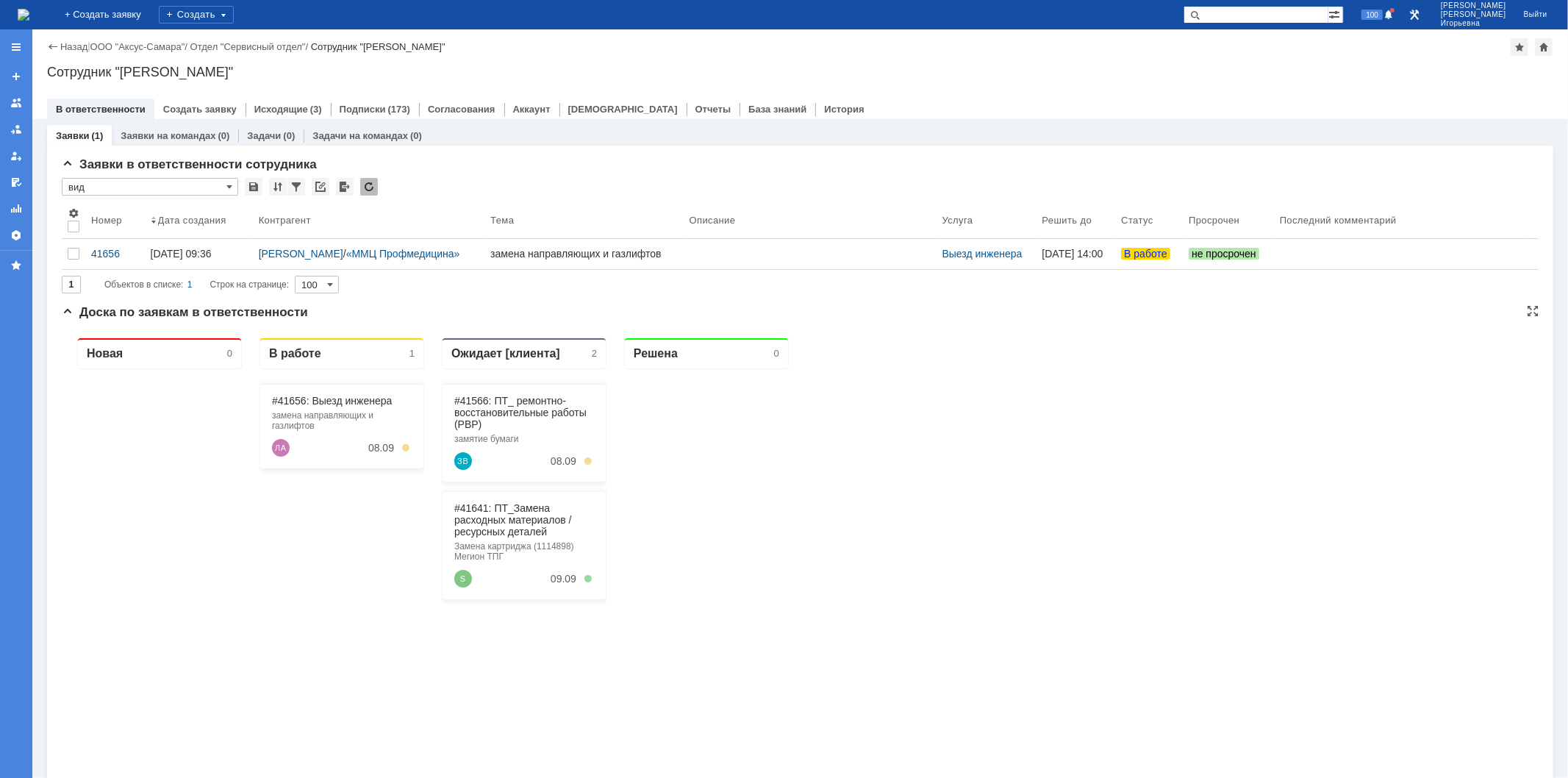
type input "вид"
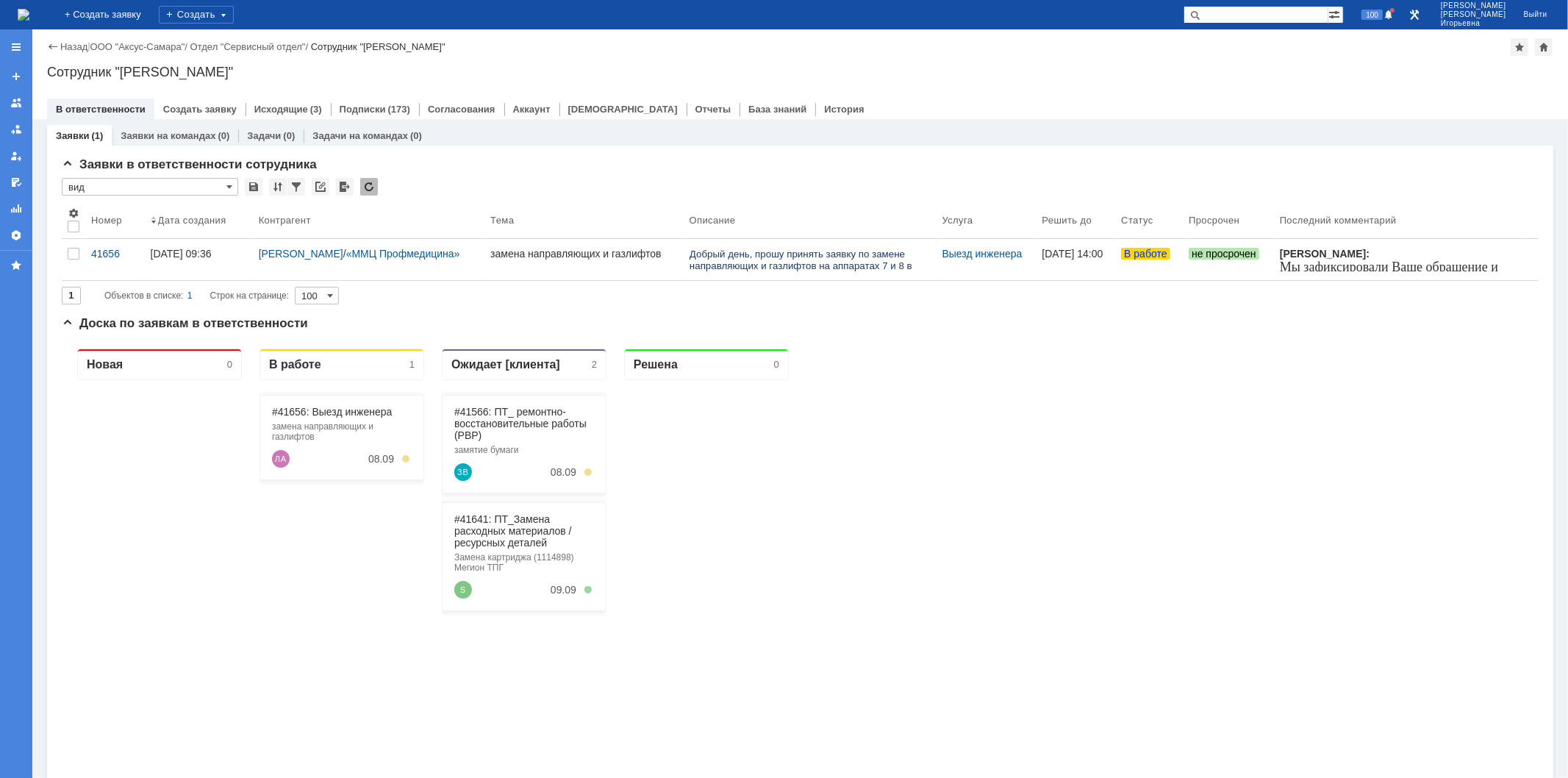
scroll to position [0, 0]
